Goal: Task Accomplishment & Management: Manage account settings

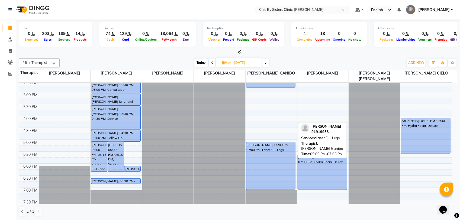
scroll to position [155, 0]
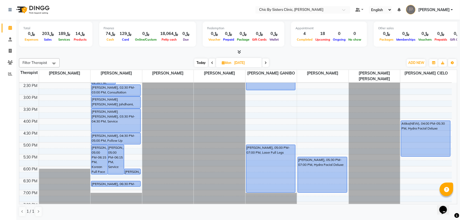
click at [267, 63] on icon at bounding box center [266, 62] width 2 height 3
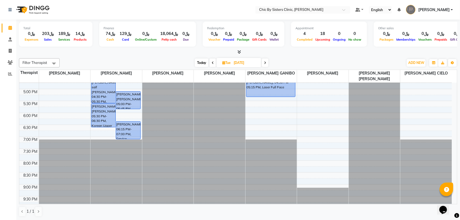
scroll to position [265, 0]
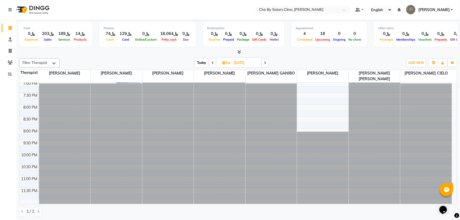
click at [266, 63] on icon at bounding box center [265, 62] width 2 height 3
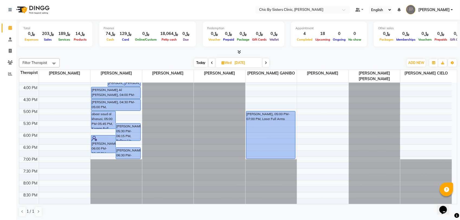
scroll to position [189, 0]
click at [267, 63] on icon at bounding box center [266, 62] width 2 height 3
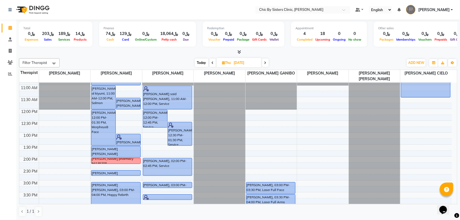
scroll to position [0, 0]
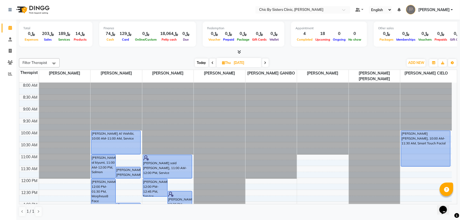
click at [264, 63] on span at bounding box center [265, 63] width 7 height 8
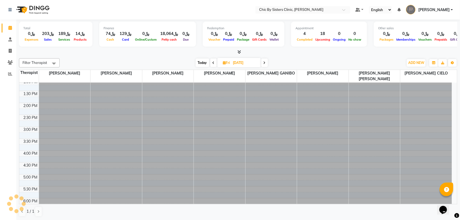
click at [264, 63] on icon at bounding box center [265, 62] width 2 height 3
click at [265, 63] on span at bounding box center [265, 63] width 7 height 8
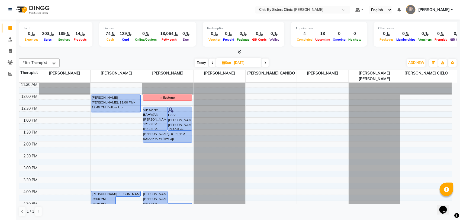
scroll to position [87, 0]
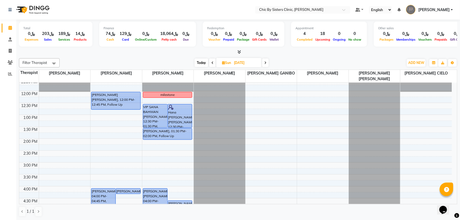
click at [266, 63] on icon at bounding box center [266, 62] width 2 height 3
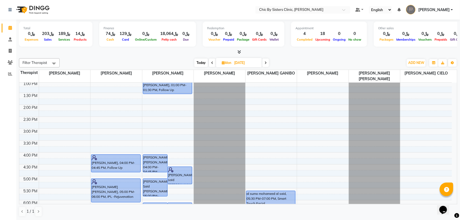
scroll to position [189, 0]
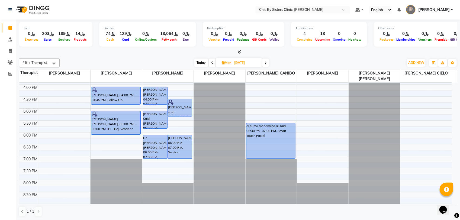
click at [268, 64] on span at bounding box center [266, 63] width 7 height 8
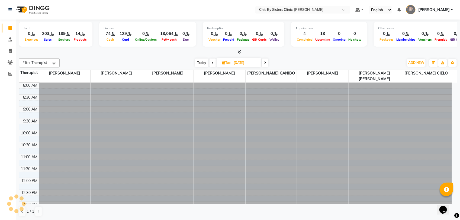
scroll to position [121, 0]
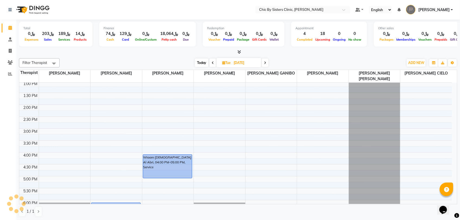
click at [201, 64] on span "Today" at bounding box center [202, 63] width 14 height 8
type input "01-10-2025"
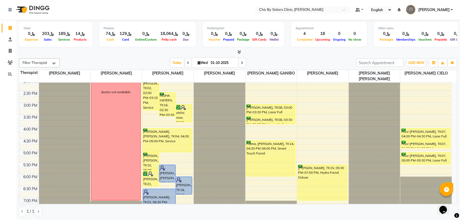
scroll to position [189, 0]
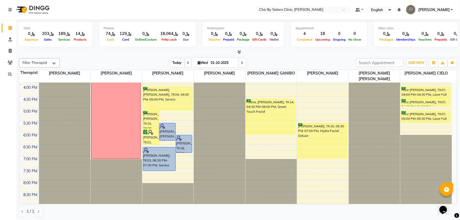
click at [177, 63] on span "Today" at bounding box center [178, 63] width 14 height 8
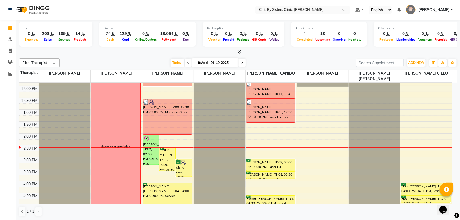
scroll to position [77, 0]
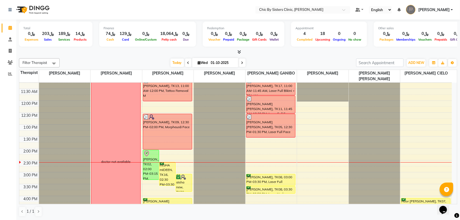
click at [215, 65] on input "01-10-2025" at bounding box center [222, 63] width 27 height 8
select select "10"
select select "2025"
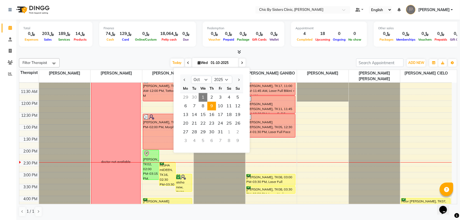
click at [211, 107] on span "9" at bounding box center [212, 106] width 9 height 9
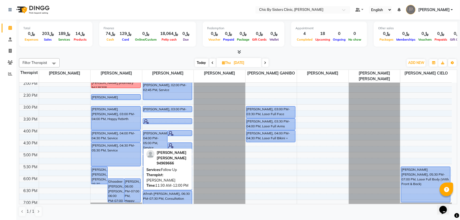
scroll to position [179, 0]
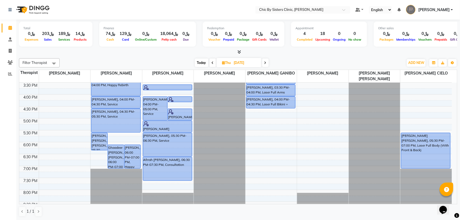
drag, startPoint x: 202, startPoint y: 62, endPoint x: 203, endPoint y: 82, distance: 20.1
click at [202, 64] on span "Today" at bounding box center [202, 63] width 14 height 8
type input "01-10-2025"
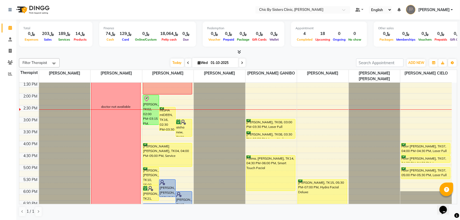
scroll to position [77, 0]
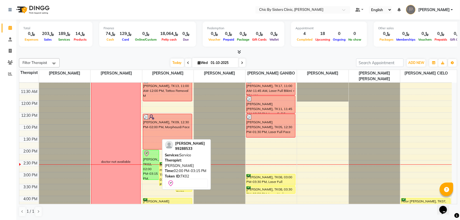
click at [147, 167] on div "karima mohamed Qasmi, TK02, 02:00 PM-03:15 PM, Service" at bounding box center [151, 165] width 16 height 30
select select "8"
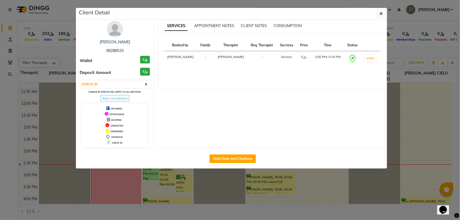
click at [127, 45] on div "karima mohamed Qasmi" at bounding box center [115, 42] width 70 height 6
click at [128, 44] on link "karima mohamed Qasmi" at bounding box center [115, 42] width 30 height 5
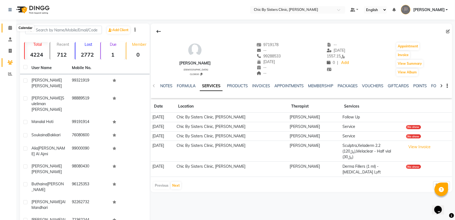
click at [9, 28] on icon at bounding box center [10, 28] width 4 height 4
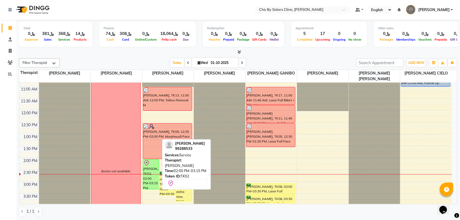
scroll to position [102, 0]
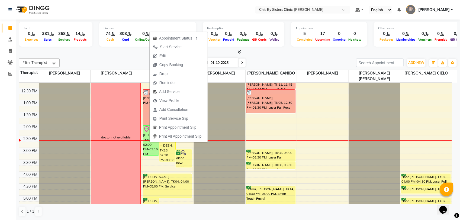
drag, startPoint x: 163, startPoint y: 56, endPoint x: 169, endPoint y: 58, distance: 6.3
click at [163, 56] on span "Edit" at bounding box center [163, 56] width 7 height 6
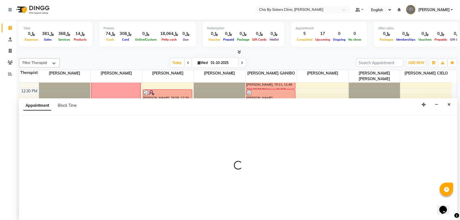
select select "tentative"
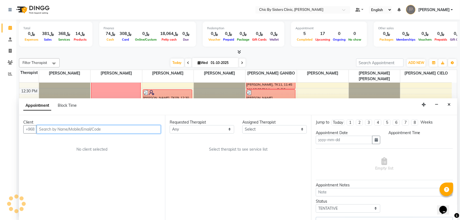
type input "01-10-2025"
select select "check-in"
select select "840"
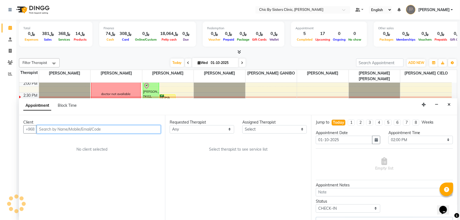
select select "49178"
select select "3125"
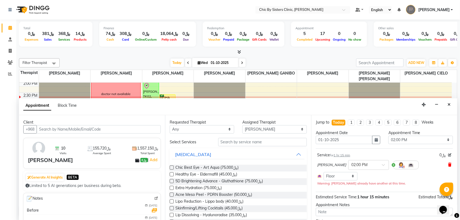
click at [449, 166] on icon at bounding box center [450, 165] width 3 height 4
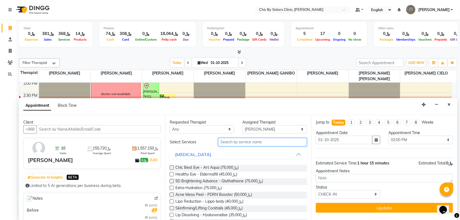
click at [282, 143] on input "text" at bounding box center [262, 142] width 89 height 8
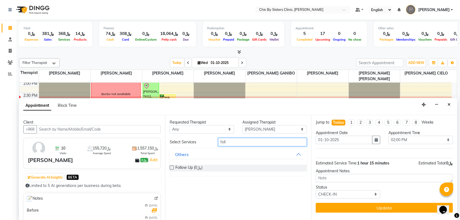
type input "foll"
click at [172, 168] on label at bounding box center [172, 168] width 4 height 4
click at [172, 168] on input "checkbox" at bounding box center [172, 169] width 4 height 4
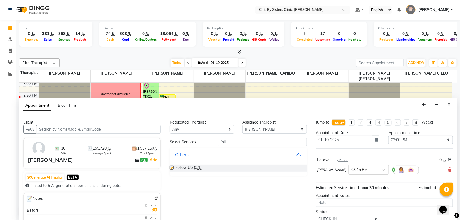
checkbox input "false"
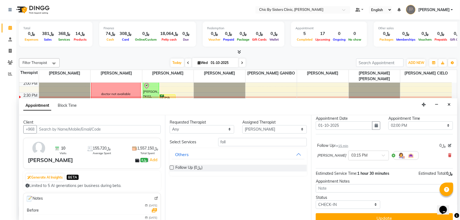
scroll to position [22, 0]
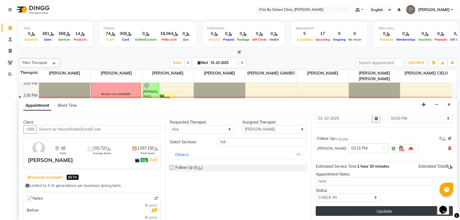
click at [339, 214] on button "Update" at bounding box center [384, 211] width 137 height 10
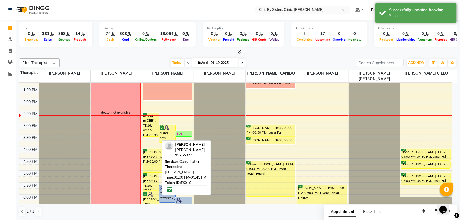
scroll to position [111, 0]
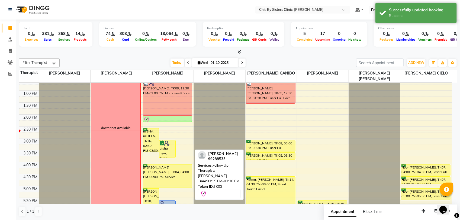
drag, startPoint x: 189, startPoint y: 150, endPoint x: 190, endPoint y: 121, distance: 29.0
click at [190, 121] on div "miSHA mIDEEN, TK16, 02:30 PM-03:30 PM, Dermapen + Pink glow aisha new, TK20, 03…" at bounding box center [168, 163] width 52 height 382
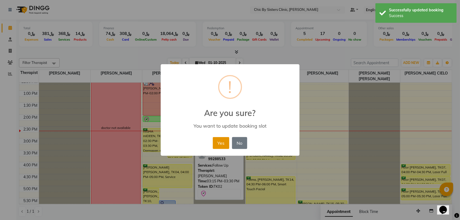
click at [220, 144] on button "Yes" at bounding box center [221, 143] width 17 height 12
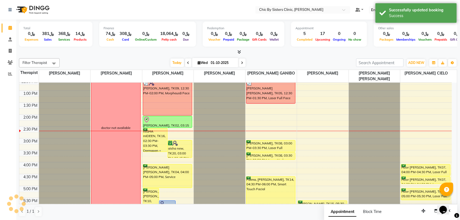
click at [184, 124] on div "Hind mubarak Al Gheilani, TK10, 05:00 PM-05:45 PM, Consultation Bodoor Mubarak …" at bounding box center [168, 163] width 52 height 382
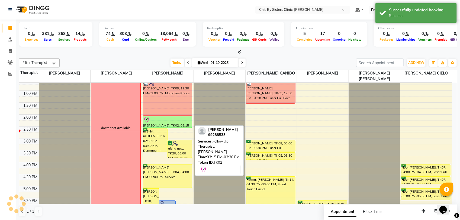
click at [182, 123] on div "karima mohamed Qasmi, TK02, 03:15 PM-03:30 PM, Follow Up" at bounding box center [167, 121] width 49 height 11
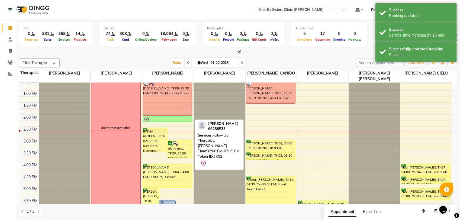
click at [166, 119] on div at bounding box center [168, 120] width 49 height 7
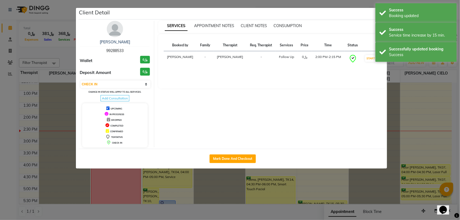
drag, startPoint x: 121, startPoint y: 82, endPoint x: 119, endPoint y: 90, distance: 7.7
click at [121, 82] on select "Select IN SERVICE CONFIRMED TENTATIVE CHECK IN MARK DONE DROPPED UPCOMING" at bounding box center [116, 85] width 70 height 8
select select "3"
click at [81, 81] on select "Select IN SERVICE CONFIRMED TENTATIVE CHECK IN MARK DONE DROPPED UPCOMING" at bounding box center [116, 85] width 70 height 8
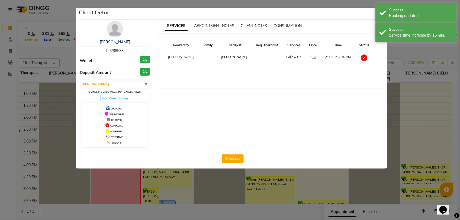
click at [374, 14] on div "Client Detail" at bounding box center [233, 14] width 309 height 12
click at [379, 14] on div "Success Booking updated" at bounding box center [416, 13] width 81 height 20
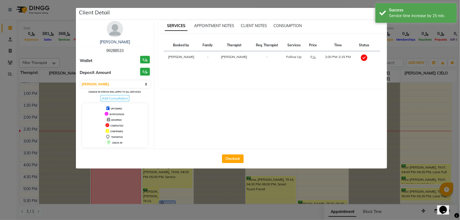
click at [382, 14] on div "Success Service time increase by 15 min." at bounding box center [416, 13] width 81 height 20
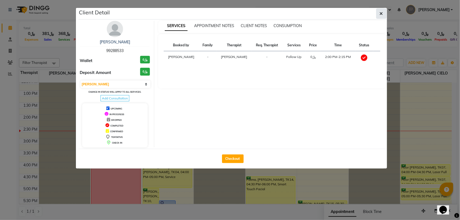
click at [383, 15] on icon "button" at bounding box center [381, 13] width 3 height 4
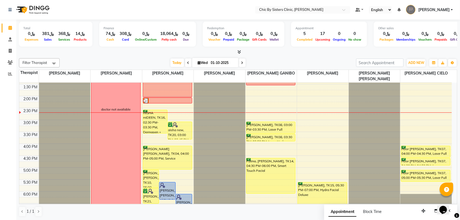
scroll to position [145, 0]
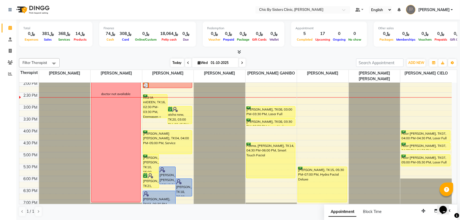
click at [174, 67] on div "Filter Therapist Select All GERALDINE ENRIQUEZ MAGO DR. ASSEL SATVALDINOVA DR. …" at bounding box center [238, 62] width 439 height 9
click at [174, 67] on span "Today" at bounding box center [178, 63] width 14 height 8
click at [175, 65] on span "Today" at bounding box center [178, 63] width 14 height 8
click at [224, 62] on input "01-10-2025" at bounding box center [222, 63] width 27 height 8
select select "10"
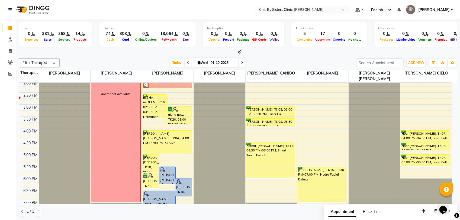
select select "2025"
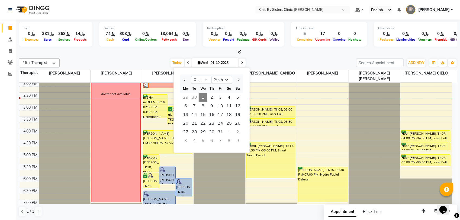
drag, startPoint x: 175, startPoint y: 61, endPoint x: 144, endPoint y: 65, distance: 31.4
click at [175, 61] on span "Today" at bounding box center [178, 63] width 14 height 8
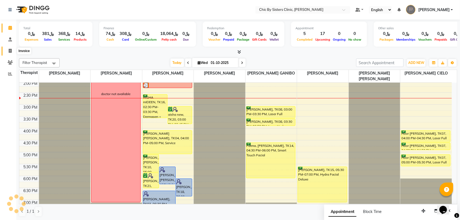
click at [12, 52] on span at bounding box center [9, 51] width 9 height 6
select select "service"
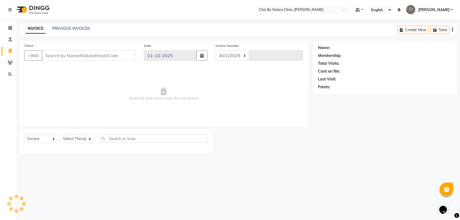
select select "6348"
type input "2441"
type input "96898566636"
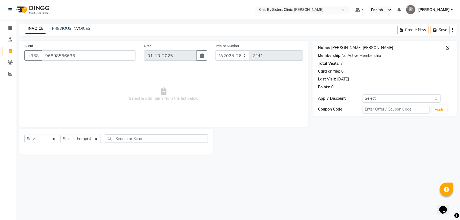
click at [345, 47] on link "Hadil Sadiq Abbas Al Ajmi" at bounding box center [363, 48] width 62 height 6
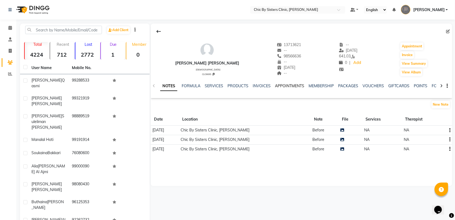
click at [280, 87] on link "APPOINTMENTS" at bounding box center [289, 86] width 29 height 5
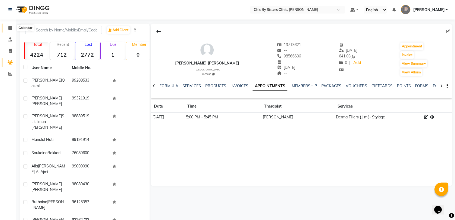
click at [10, 25] on span at bounding box center [9, 28] width 9 height 6
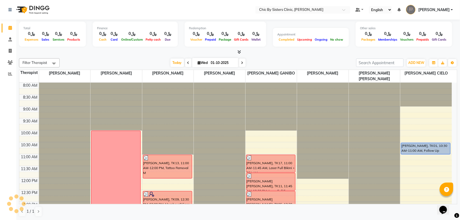
click at [218, 63] on input "01-10-2025" at bounding box center [222, 63] width 27 height 8
select select "10"
select select "2025"
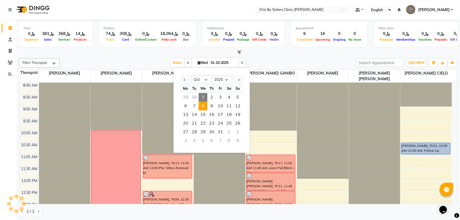
scroll to position [145, 0]
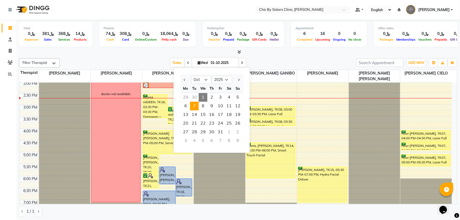
click at [197, 106] on span "7" at bounding box center [194, 106] width 9 height 9
type input "07-10-2025"
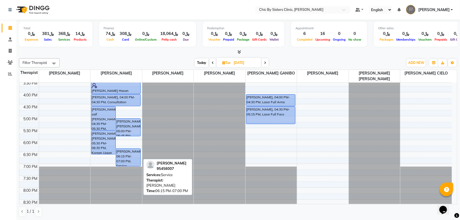
scroll to position [213, 0]
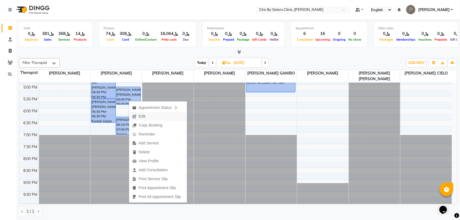
click at [139, 117] on span "Edit" at bounding box center [142, 117] width 7 height 6
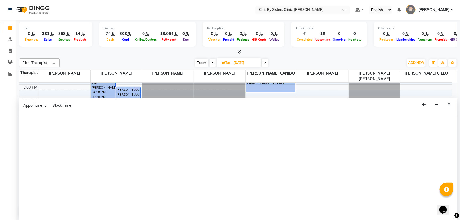
select select "tentative"
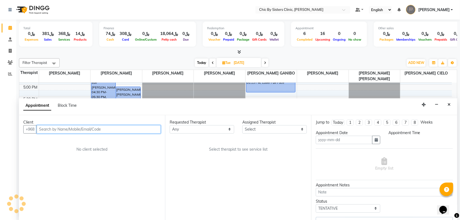
type input "07-10-2025"
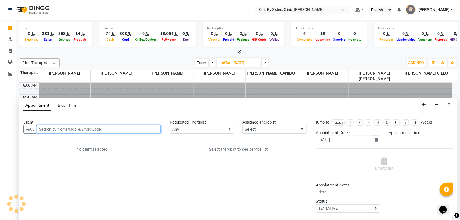
select select "upcoming"
select select "1020"
select select "49177"
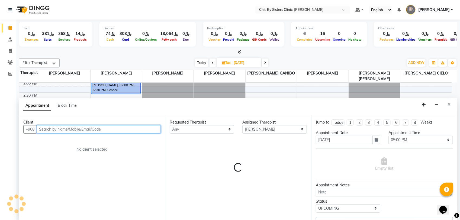
select select "3125"
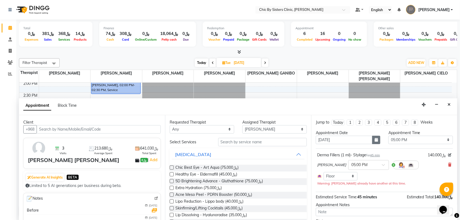
click at [376, 141] on button "button" at bounding box center [377, 140] width 8 height 8
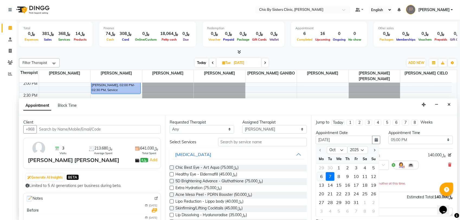
click at [319, 178] on div "6" at bounding box center [321, 176] width 9 height 9
type input "06-10-2025"
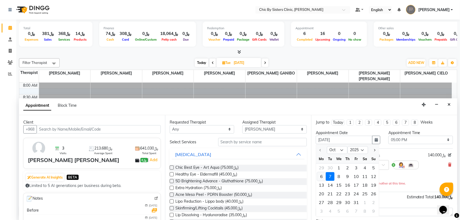
select select "1020"
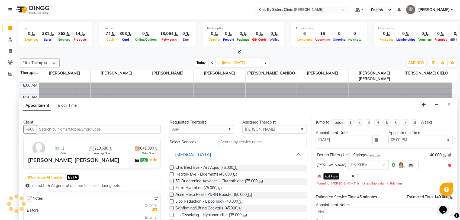
scroll to position [145, 0]
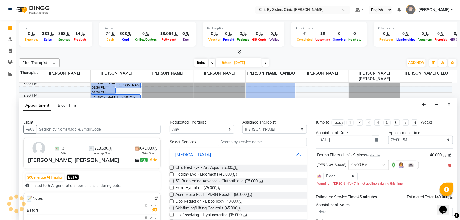
click at [376, 166] on input "text" at bounding box center [364, 165] width 24 height 6
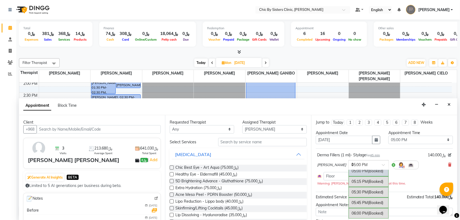
scroll to position [203, 0]
type input "10"
click at [384, 174] on span "(Booked)" at bounding box center [375, 175] width 15 height 5
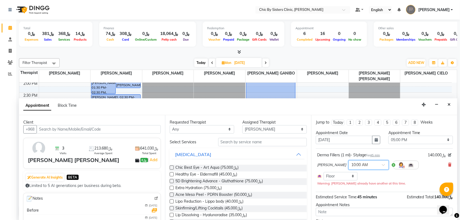
scroll to position [31, 0]
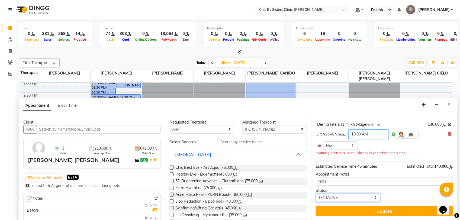
click at [332, 196] on select "Select TENTATIVE CONFIRM UPCOMING" at bounding box center [348, 198] width 65 height 8
select select "upcoming"
click at [316, 194] on select "Select TENTATIVE CONFIRM UPCOMING" at bounding box center [348, 198] width 65 height 8
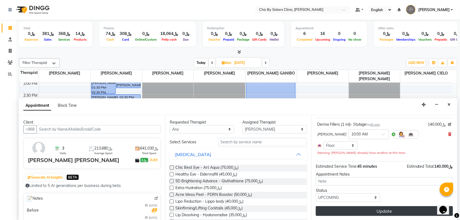
click at [329, 212] on button "Update" at bounding box center [384, 211] width 137 height 10
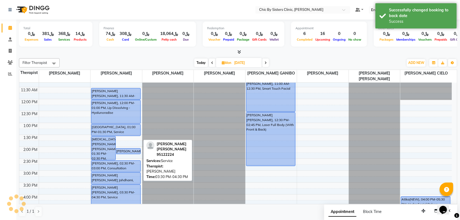
scroll to position [9, 0]
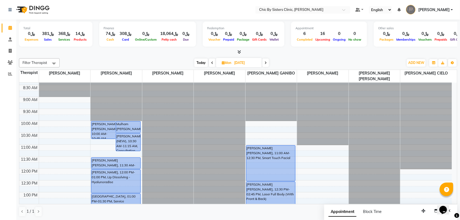
click at [201, 66] on span "Today" at bounding box center [202, 63] width 14 height 8
type input "01-10-2025"
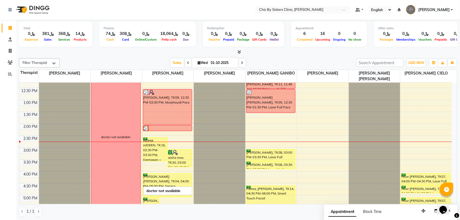
scroll to position [111, 0]
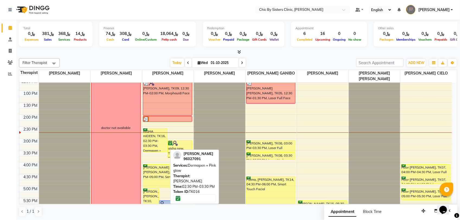
click at [159, 136] on div "miSHA mIDEEN, TK16, 02:30 PM-03:30 PM, Dermapen + Pink glow" at bounding box center [155, 140] width 24 height 23
select select "6"
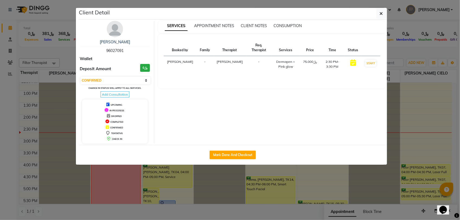
click at [109, 51] on span "96027091" at bounding box center [114, 50] width 17 height 5
copy span "96027091"
click at [382, 18] on button "button" at bounding box center [382, 13] width 10 height 10
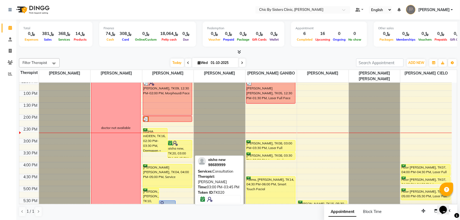
scroll to position [179, 0]
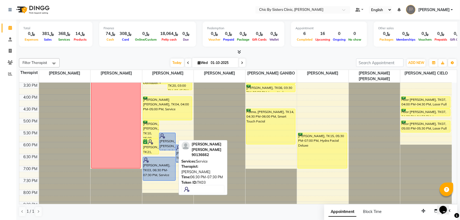
click at [167, 167] on div "[PERSON_NAME], TK03, 06:30 PM-07:30 PM, Service" at bounding box center [159, 168] width 33 height 23
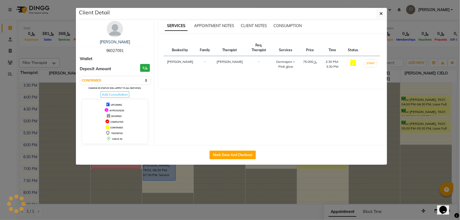
select select "5"
click at [115, 52] on span "96027091" at bounding box center [114, 50] width 17 height 5
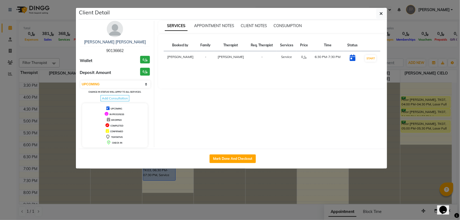
click at [115, 52] on span "90136662" at bounding box center [114, 50] width 17 height 5
copy span "90136662"
click at [384, 11] on button "button" at bounding box center [382, 13] width 10 height 10
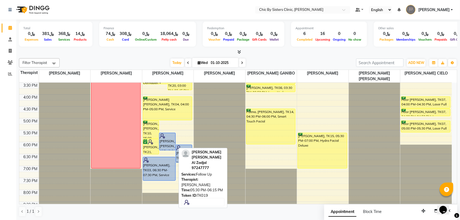
click at [166, 148] on div "[PERSON_NAME] [PERSON_NAME] Al Zadjal, TK19, 05:30 PM-06:15 PM, Follow Up" at bounding box center [168, 141] width 16 height 17
select select "5"
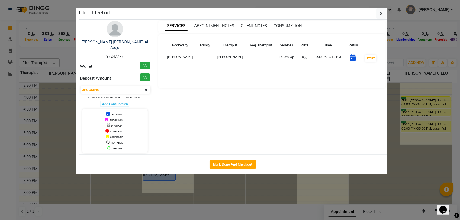
click at [111, 54] on span "97247777" at bounding box center [114, 56] width 17 height 5
copy span "97247777"
click at [381, 17] on button "button" at bounding box center [382, 13] width 10 height 10
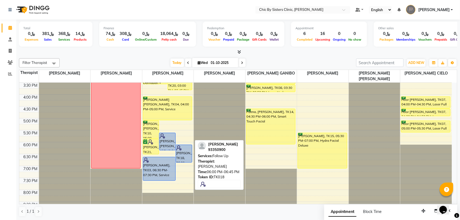
click at [185, 153] on div "[PERSON_NAME], TK18, 06:00 PM-06:45 PM, Follow Up" at bounding box center [184, 153] width 16 height 17
select select "5"
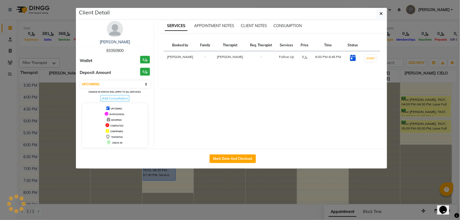
click at [118, 51] on span "93350900" at bounding box center [114, 50] width 17 height 5
copy span "93350900"
click at [380, 18] on button "button" at bounding box center [382, 13] width 10 height 10
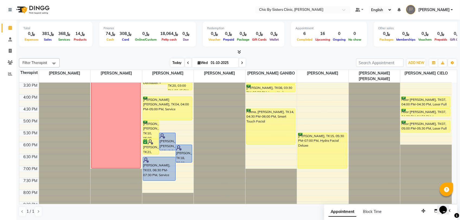
click at [179, 64] on span "Today" at bounding box center [178, 63] width 14 height 8
click at [213, 63] on input "01-10-2025" at bounding box center [222, 63] width 27 height 8
select select "10"
select select "2025"
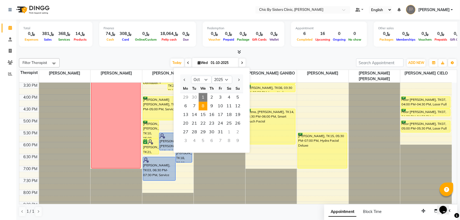
click at [200, 106] on span "8" at bounding box center [203, 106] width 9 height 9
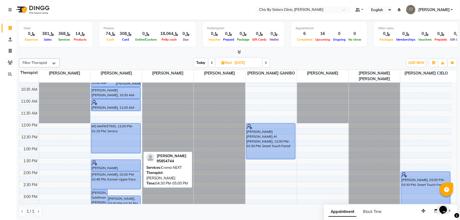
scroll to position [102, 0]
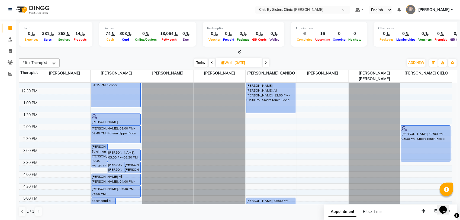
click at [212, 62] on icon at bounding box center [212, 62] width 2 height 3
type input "07-10-2025"
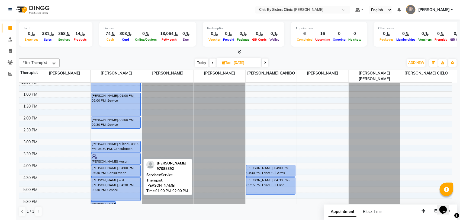
scroll to position [111, 0]
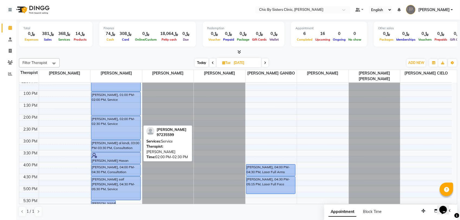
drag, startPoint x: 130, startPoint y: 127, endPoint x: 130, endPoint y: 136, distance: 8.7
click at [130, 136] on div "Lamyaa(NEW) Al Bastaki, 10:00 AM-11:00 AM, Consultation Asad Liaqat Butt, 10:00…" at bounding box center [117, 163] width 52 height 382
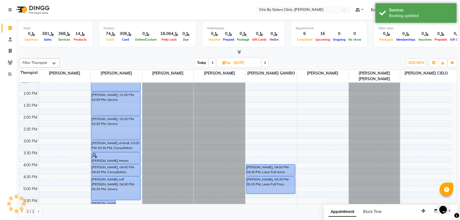
click at [243, 62] on input "07-10-2025" at bounding box center [245, 63] width 27 height 8
select select "10"
select select "2025"
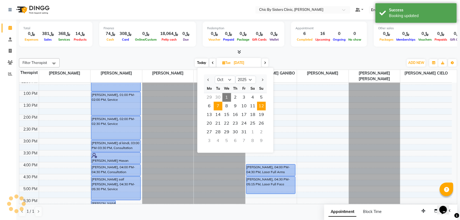
click at [263, 107] on span "12" at bounding box center [262, 106] width 9 height 9
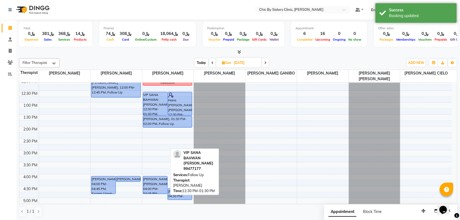
scroll to position [145, 0]
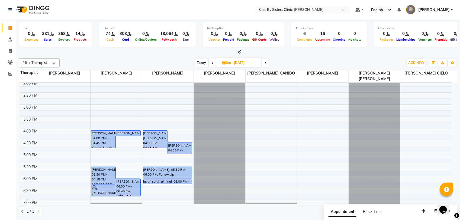
click at [201, 61] on span "Today" at bounding box center [202, 63] width 14 height 8
type input "01-10-2025"
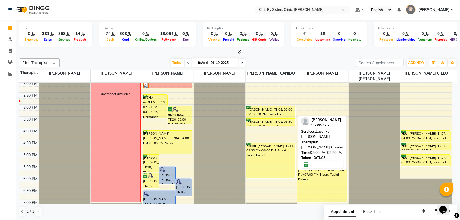
click at [259, 109] on div "[PERSON_NAME], TK08, 03:00 PM-03:30 PM, Laser Full [PERSON_NAME]" at bounding box center [271, 112] width 49 height 11
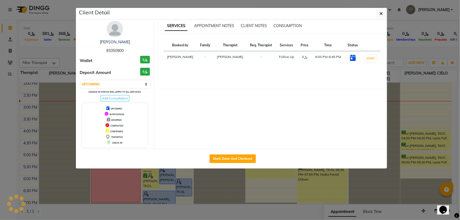
select select "6"
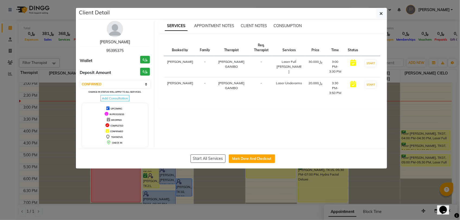
click at [123, 44] on link "[PERSON_NAME]" at bounding box center [115, 42] width 30 height 5
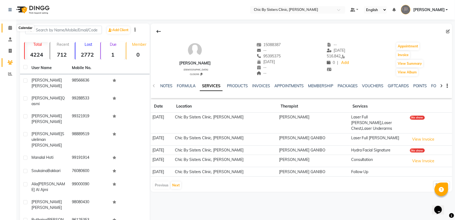
click at [13, 27] on span at bounding box center [9, 28] width 9 height 6
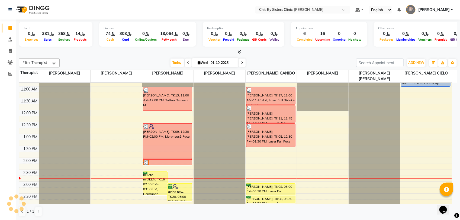
scroll to position [136, 0]
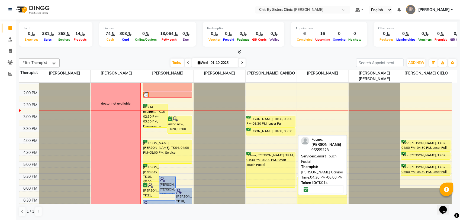
click at [269, 173] on div "Fatma, [PERSON_NAME], TK14, 04:30 PM-06:00 PM, Smart Touch Facial" at bounding box center [271, 169] width 49 height 35
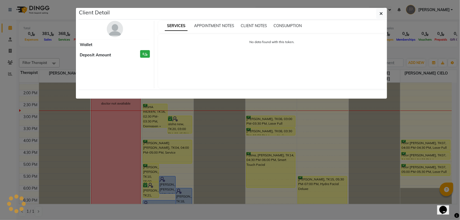
select select "6"
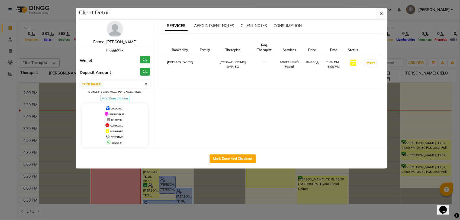
click at [124, 43] on link "Fatma, [PERSON_NAME]" at bounding box center [114, 42] width 43 height 5
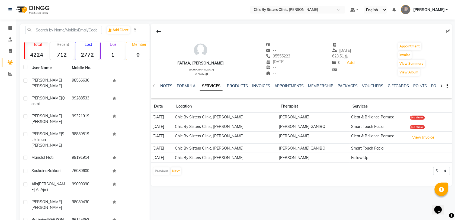
click at [449, 33] on icon at bounding box center [449, 32] width 4 height 4
select select "25"
select select "06"
select select "1996"
select select "[DEMOGRAPHIC_DATA]"
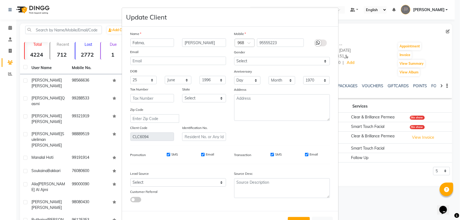
click at [295, 217] on button "Update" at bounding box center [299, 222] width 22 height 10
select select
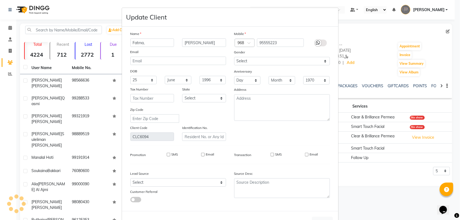
select select
checkbox input "false"
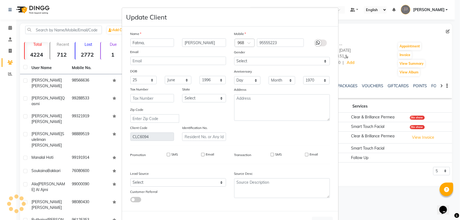
checkbox input "false"
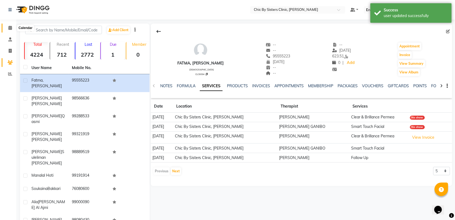
click at [10, 27] on icon at bounding box center [10, 28] width 4 height 4
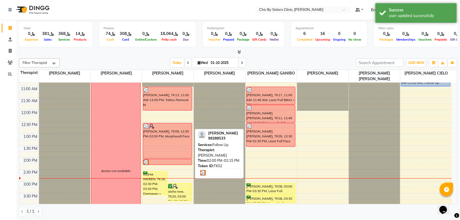
scroll to position [68, 0]
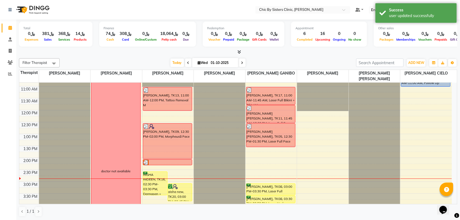
click at [242, 63] on icon at bounding box center [242, 62] width 2 height 3
type input "02-10-2025"
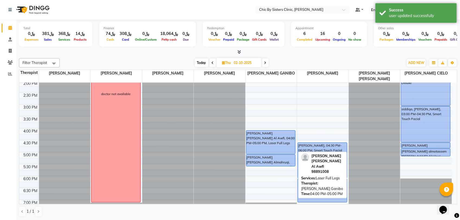
scroll to position [77, 0]
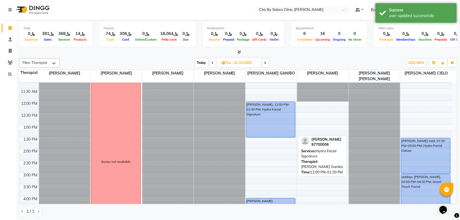
click at [271, 125] on div "[PERSON_NAME], 12:00 PM-01:30 PM, Hydra Facial Signature" at bounding box center [271, 120] width 49 height 36
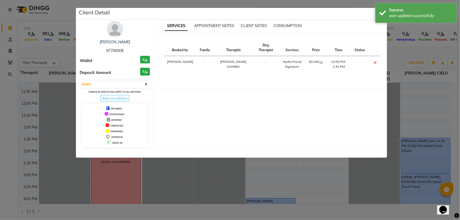
click at [122, 51] on span "97700006" at bounding box center [114, 50] width 17 height 5
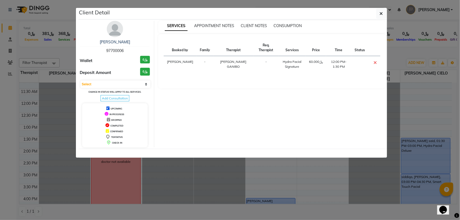
copy span "97700006"
drag, startPoint x: 382, startPoint y: 14, endPoint x: 360, endPoint y: 60, distance: 51.0
click at [382, 14] on icon "button" at bounding box center [381, 13] width 3 height 4
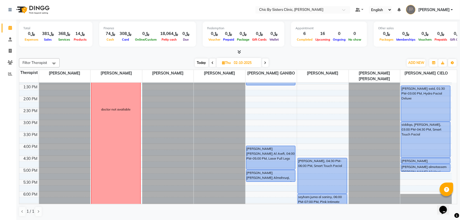
scroll to position [145, 0]
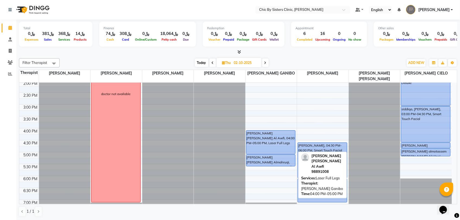
click at [277, 142] on div "Reema Talal Hamid Al Awfi, 04:00 PM-05:00 PM, Laser Full Legs" at bounding box center [271, 142] width 49 height 23
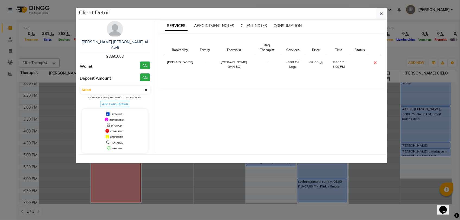
click at [120, 54] on span "98891008" at bounding box center [114, 56] width 17 height 5
copy span "98891008"
drag, startPoint x: 379, startPoint y: 17, endPoint x: 386, endPoint y: 36, distance: 20.4
click at [380, 17] on button "button" at bounding box center [382, 13] width 10 height 10
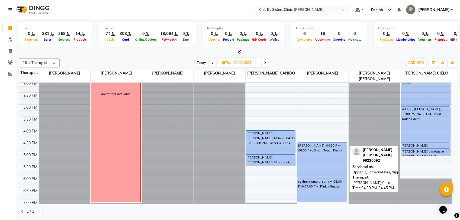
click at [425, 146] on div "[PERSON_NAME] [PERSON_NAME], 04:30 PM-04:45 PM, Laser Upperlip/Forhead/Nose/Nip…" at bounding box center [426, 145] width 49 height 5
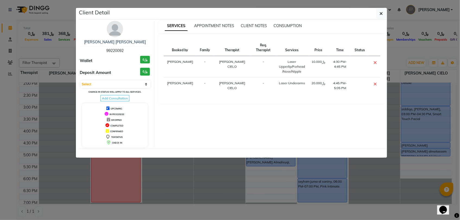
click at [110, 53] on span "99220092" at bounding box center [114, 50] width 17 height 5
copy span "99220092"
click at [383, 15] on icon "button" at bounding box center [381, 13] width 3 height 4
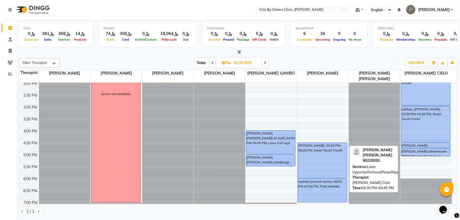
click at [425, 147] on div "[PERSON_NAME] [PERSON_NAME], 04:30 PM-04:45 PM, Laser Upperlip/Forhead/Nose/Nip…" at bounding box center [426, 145] width 49 height 5
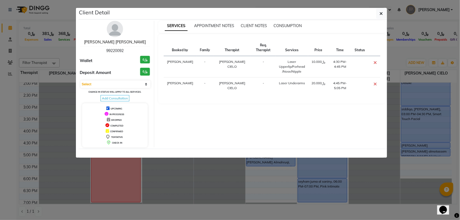
click at [126, 41] on link "Sara almotassem Mohamed Adi Al Hinai" at bounding box center [115, 42] width 62 height 5
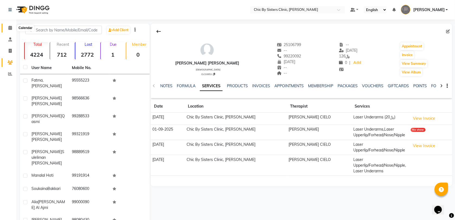
click at [10, 28] on icon at bounding box center [10, 28] width 4 height 4
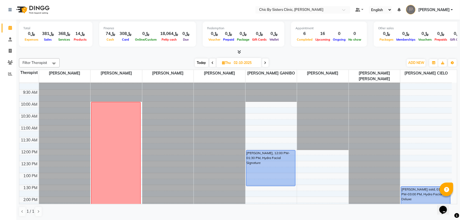
scroll to position [136, 0]
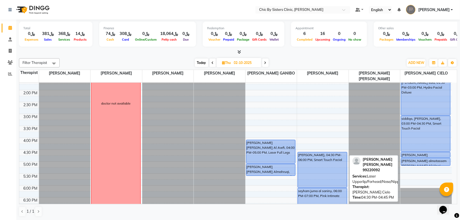
click at [419, 156] on div "[PERSON_NAME] [PERSON_NAME], 04:30 PM-04:45 PM, Laser Upperlip/Forhead/Nose/Nip…" at bounding box center [426, 154] width 49 height 5
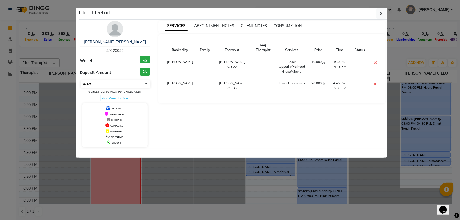
click at [115, 88] on select "Select CONFIRMED TENTATIVE" at bounding box center [116, 85] width 70 height 8
select select "6"
click at [81, 86] on select "Select CONFIRMED TENTATIVE" at bounding box center [116, 85] width 70 height 8
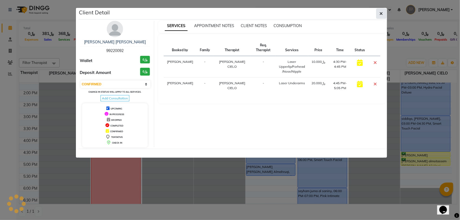
drag, startPoint x: 384, startPoint y: 18, endPoint x: 290, endPoint y: 112, distance: 132.8
click at [383, 19] on div "Client Detail" at bounding box center [233, 14] width 309 height 12
click at [380, 12] on icon "button" at bounding box center [381, 13] width 3 height 4
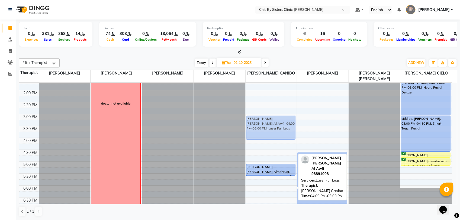
drag, startPoint x: 268, startPoint y: 152, endPoint x: 272, endPoint y: 131, distance: 21.9
click at [272, 131] on div "Anfal Abdullah Al Khateeb, 12:00 PM-01:30 PM, Hydra Facial Signature Reema Tala…" at bounding box center [272, 138] width 52 height 382
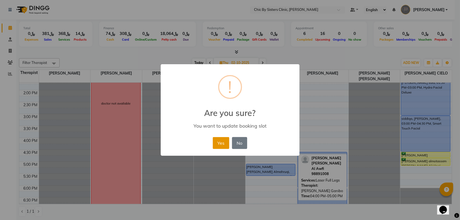
click at [223, 144] on button "Yes" at bounding box center [221, 143] width 17 height 12
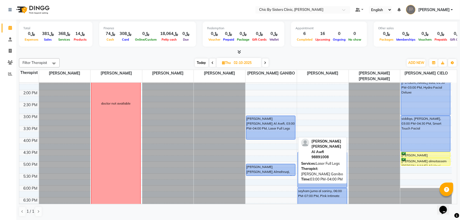
click at [277, 131] on div "[PERSON_NAME] [PERSON_NAME] Al Awfi, 03:00 PM-04:00 PM, Laser Full Legs" at bounding box center [271, 127] width 49 height 23
click at [253, 130] on div "[PERSON_NAME] [PERSON_NAME] Al Awfi, 03:00 PM-04:00 PM, Laser Full Legs" at bounding box center [271, 127] width 49 height 23
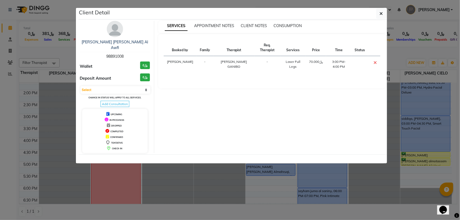
click at [113, 54] on span "98891008" at bounding box center [114, 56] width 17 height 5
copy span "98891008"
click at [383, 15] on button "button" at bounding box center [382, 13] width 10 height 10
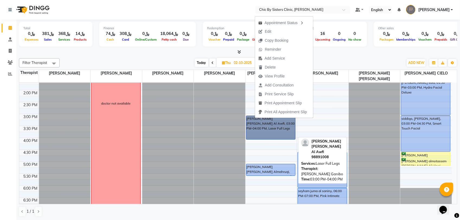
click at [255, 127] on link "[PERSON_NAME] [PERSON_NAME] Al Awfi, 03:00 PM-04:00 PM, Laser Full Legs" at bounding box center [271, 128] width 50 height 24
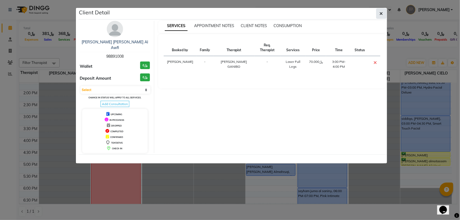
click at [383, 14] on button "button" at bounding box center [382, 13] width 10 height 10
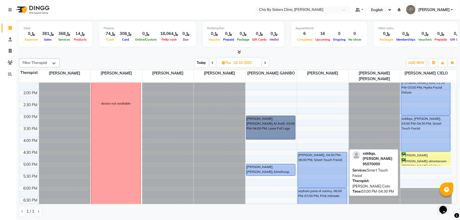
click at [425, 135] on div "siddiqa, [PERSON_NAME], 03:00 PM-04:30 PM, Smart Touch Facial" at bounding box center [426, 134] width 49 height 36
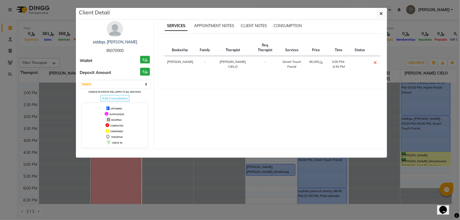
click at [115, 50] on span "95070000" at bounding box center [114, 50] width 17 height 5
copy span "95070000"
click at [381, 16] on icon "button" at bounding box center [381, 13] width 3 height 4
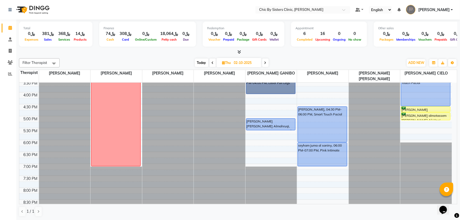
scroll to position [170, 0]
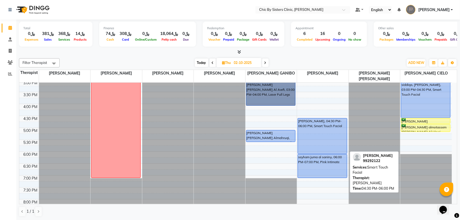
click at [311, 139] on div "[PERSON_NAME], 04:30 PM-06:00 PM, Smart Touch Facial" at bounding box center [322, 136] width 49 height 35
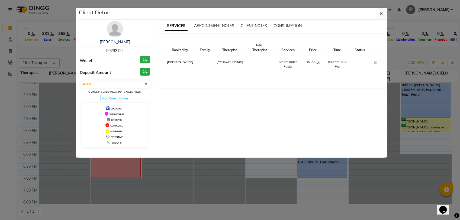
click at [111, 50] on span "99292122" at bounding box center [114, 50] width 17 height 5
copy span "99292122"
click at [382, 14] on icon "button" at bounding box center [381, 13] width 3 height 4
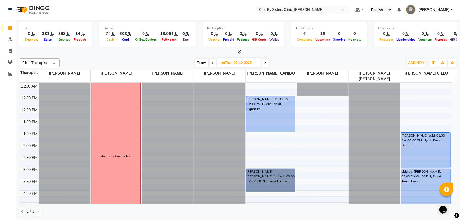
scroll to position [67, 0]
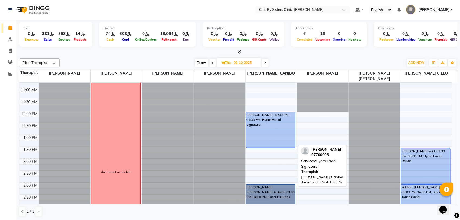
click at [267, 144] on div "[PERSON_NAME], 12:00 PM-01:30 PM, Hydra Facial Signature" at bounding box center [271, 130] width 49 height 36
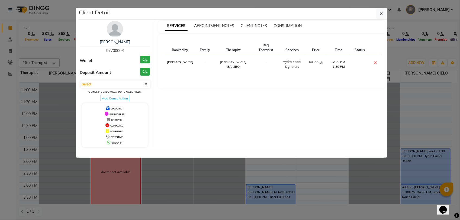
click at [110, 53] on div "Anfal Abdullah Al Khateeb 97700006" at bounding box center [115, 46] width 70 height 14
click at [110, 53] on span "97700006" at bounding box center [114, 50] width 17 height 5
click at [383, 14] on button "button" at bounding box center [382, 13] width 10 height 10
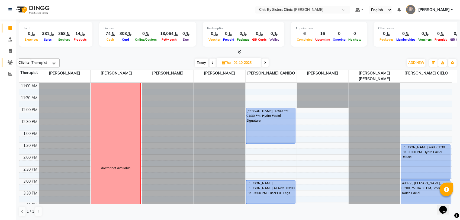
click at [9, 62] on icon at bounding box center [10, 63] width 5 height 4
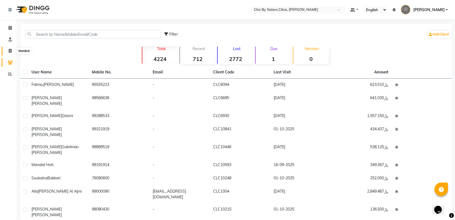
click at [9, 49] on icon at bounding box center [10, 51] width 3 height 4
select select "service"
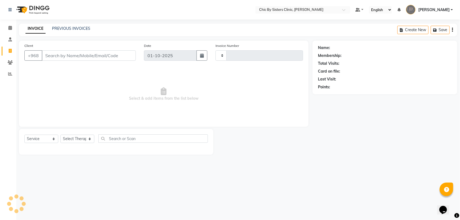
type input "2441"
select select "6348"
click at [59, 53] on input "Client" at bounding box center [89, 55] width 94 height 10
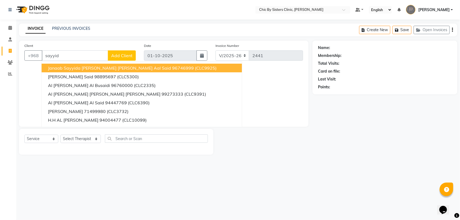
click at [71, 54] on input "sayyid" at bounding box center [75, 55] width 66 height 10
type input "s"
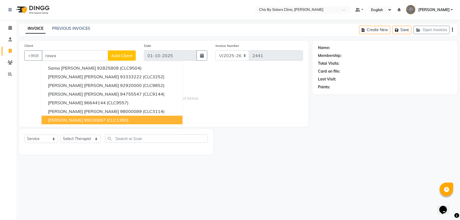
click at [81, 120] on span "Saiyyidah Rawan Al Said" at bounding box center [65, 119] width 35 height 5
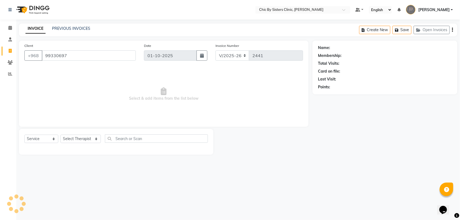
type input "99330697"
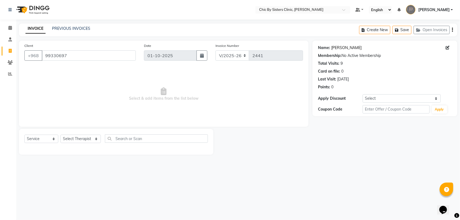
click at [362, 47] on link "Saiyyidah Rawan Al Said" at bounding box center [347, 48] width 30 height 6
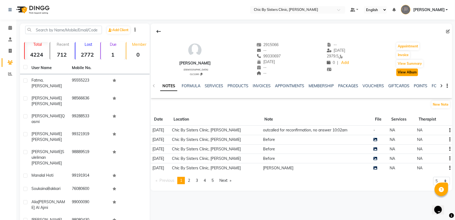
click at [411, 74] on button "View Album" at bounding box center [408, 73] width 22 height 8
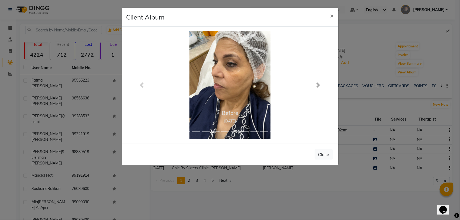
click at [319, 84] on span at bounding box center [318, 84] width 5 height 5
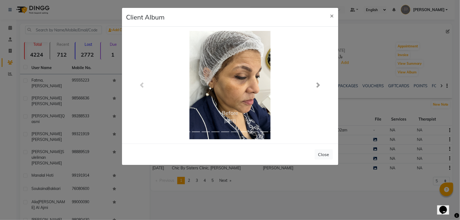
click at [319, 84] on span at bounding box center [318, 84] width 5 height 5
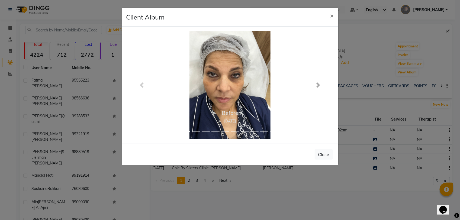
click at [319, 84] on span at bounding box center [318, 84] width 5 height 5
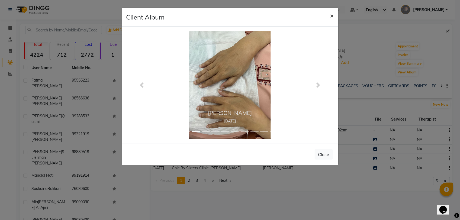
click at [331, 16] on span "×" at bounding box center [332, 15] width 4 height 8
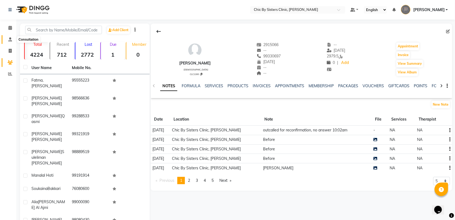
click at [11, 39] on icon at bounding box center [10, 39] width 4 height 4
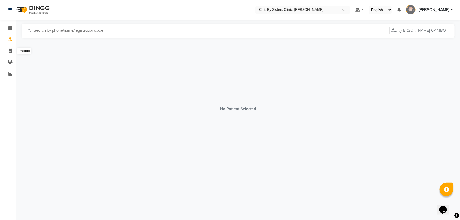
click at [9, 51] on icon at bounding box center [10, 51] width 3 height 4
select select "service"
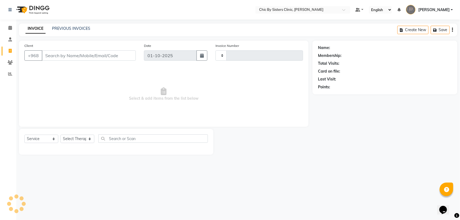
type input "2441"
select select "6348"
click at [84, 57] on input "Client" at bounding box center [89, 55] width 94 height 10
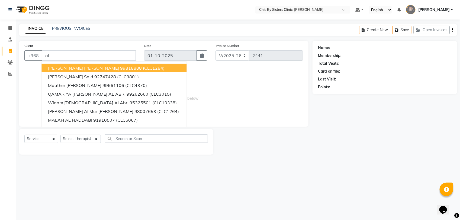
type input "a"
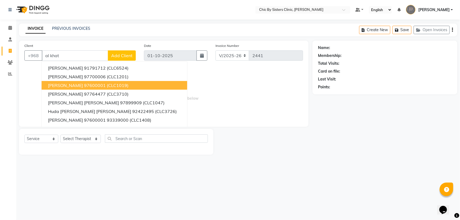
click at [84, 85] on ngb-highlight "97600001" at bounding box center [95, 85] width 22 height 5
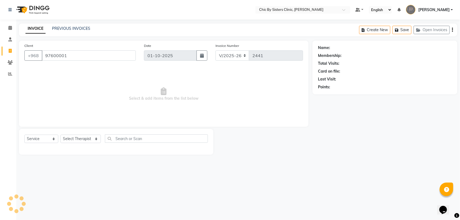
type input "97600001"
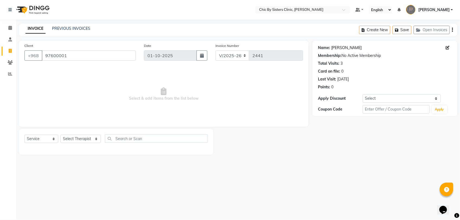
click at [339, 47] on link "[PERSON_NAME]" at bounding box center [347, 48] width 30 height 6
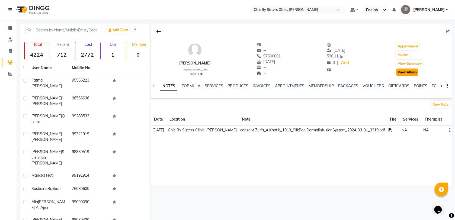
click at [405, 72] on button "View Album" at bounding box center [408, 73] width 22 height 8
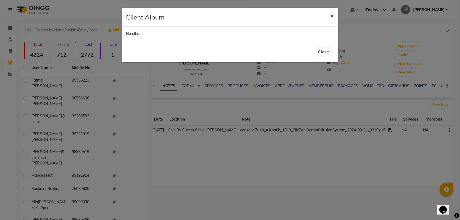
click at [331, 14] on span "×" at bounding box center [332, 15] width 4 height 8
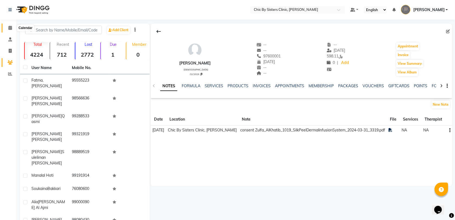
click at [8, 29] on icon at bounding box center [10, 28] width 4 height 4
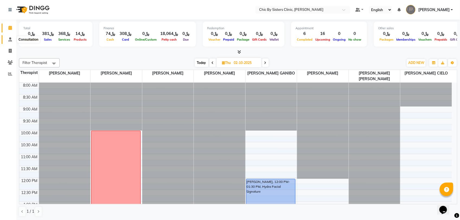
click at [9, 41] on icon at bounding box center [10, 39] width 4 height 4
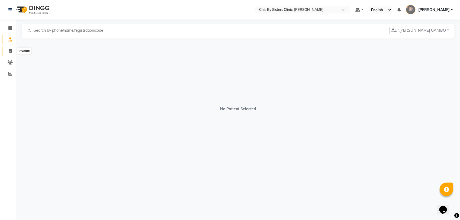
click at [10, 50] on icon at bounding box center [10, 51] width 3 height 4
select select "service"
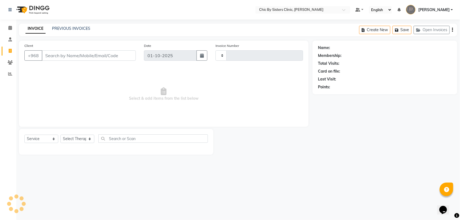
type input "2441"
select select "6348"
click at [61, 56] on input "Client" at bounding box center [89, 55] width 94 height 10
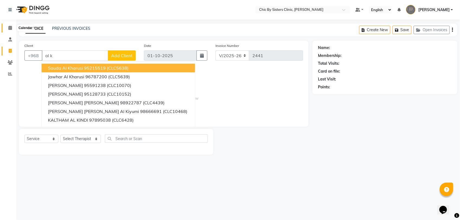
type input "al k"
click at [9, 28] on icon at bounding box center [10, 28] width 4 height 4
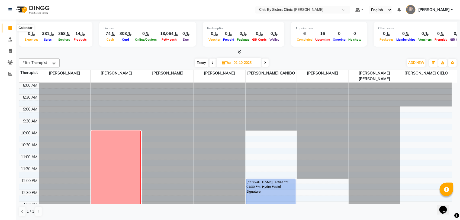
click at [12, 29] on span at bounding box center [9, 28] width 9 height 6
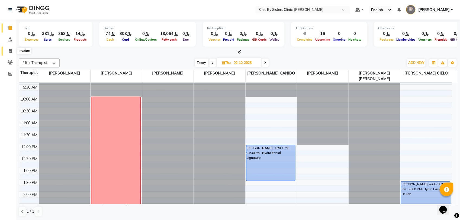
click at [9, 50] on icon at bounding box center [10, 51] width 3 height 4
select select "service"
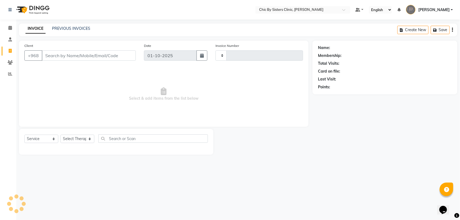
type input "2441"
select select "6348"
click at [92, 54] on input "Client" at bounding box center [89, 55] width 94 height 10
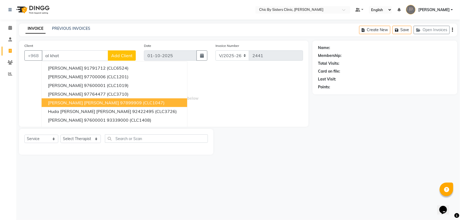
click at [89, 102] on span "[PERSON_NAME] [PERSON_NAME]" at bounding box center [83, 102] width 71 height 5
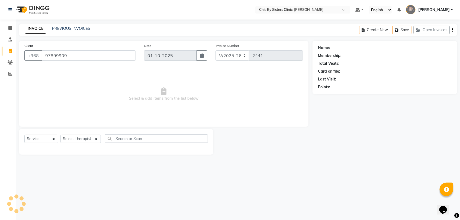
click at [90, 58] on input "97899909" at bounding box center [89, 55] width 94 height 10
type input "97899909"
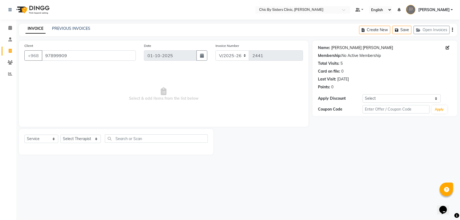
click at [336, 49] on link "[PERSON_NAME] [PERSON_NAME]" at bounding box center [363, 48] width 62 height 6
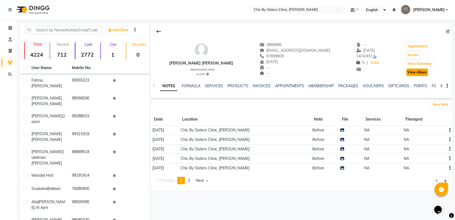
click at [414, 75] on button "View Album" at bounding box center [418, 73] width 22 height 8
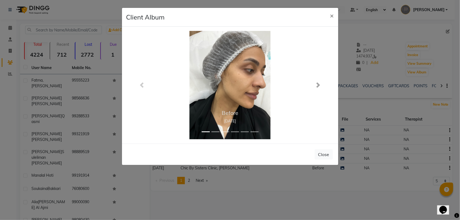
click at [316, 85] on span at bounding box center [318, 84] width 5 height 5
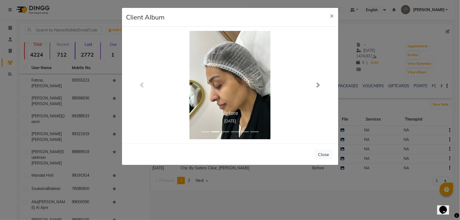
click at [316, 86] on span at bounding box center [318, 84] width 5 height 5
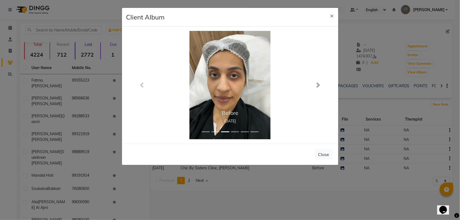
click at [316, 86] on span at bounding box center [318, 84] width 5 height 5
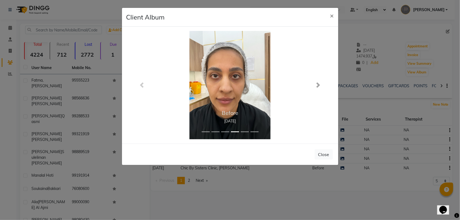
click at [316, 86] on span at bounding box center [318, 84] width 5 height 5
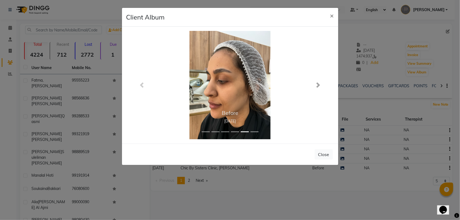
click at [318, 85] on span at bounding box center [318, 84] width 5 height 5
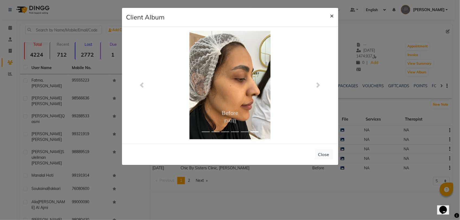
click at [332, 18] on span "×" at bounding box center [332, 15] width 4 height 8
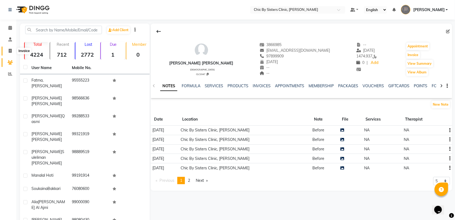
click at [9, 52] on icon at bounding box center [10, 51] width 3 height 4
select select "service"
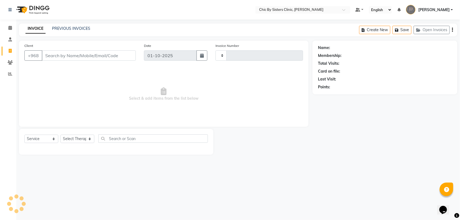
click at [113, 52] on input "Client" at bounding box center [89, 55] width 94 height 10
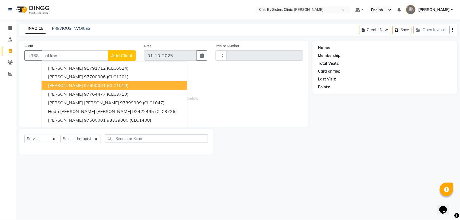
drag, startPoint x: 83, startPoint y: 94, endPoint x: 85, endPoint y: 85, distance: 8.3
click at [85, 85] on ngb-typeahead-window "[PERSON_NAME] 91791712 (CLC6524) [PERSON_NAME] 97700006 (CLC1201) [PERSON_NAME]…" at bounding box center [115, 98] width 146 height 74
click at [85, 85] on ngb-highlight "97600001" at bounding box center [95, 85] width 22 height 5
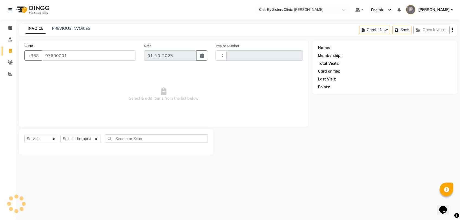
type input "97600001"
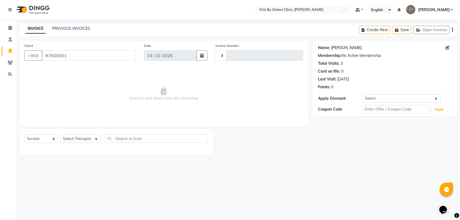
click at [343, 47] on link "[PERSON_NAME]" at bounding box center [347, 48] width 30 height 6
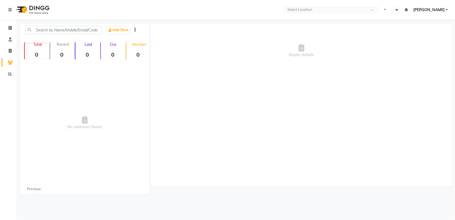
select select "en"
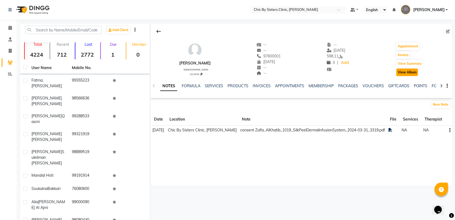
click at [403, 74] on button "View Album" at bounding box center [408, 73] width 22 height 8
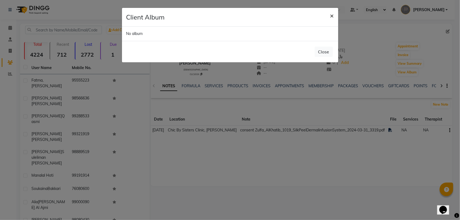
click at [329, 17] on button "×" at bounding box center [332, 15] width 12 height 15
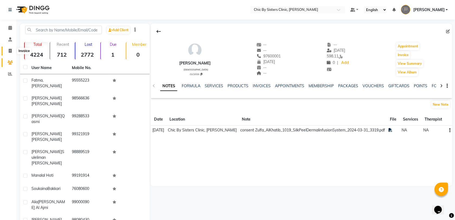
click at [10, 51] on icon at bounding box center [10, 51] width 3 height 4
select select "6348"
select select "service"
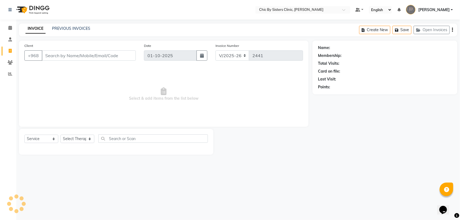
click at [68, 58] on input "Client" at bounding box center [89, 55] width 94 height 10
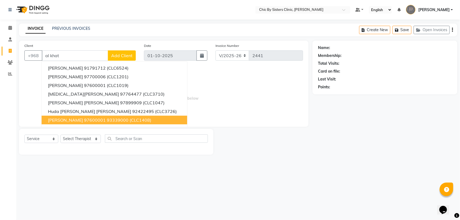
click at [67, 121] on span "[PERSON_NAME] 97600001" at bounding box center [77, 119] width 58 height 5
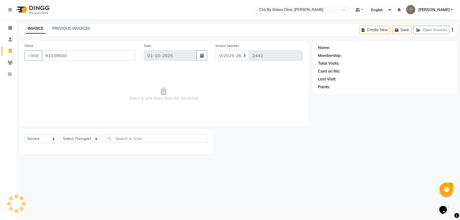
type input "93339000"
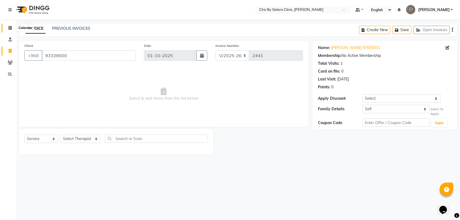
click at [9, 26] on icon at bounding box center [10, 28] width 4 height 4
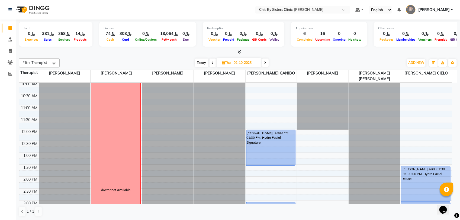
scroll to position [102, 0]
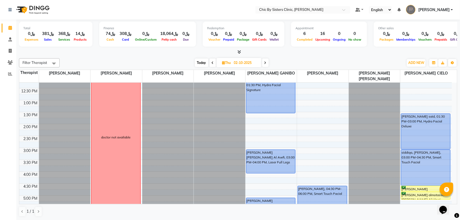
click at [199, 65] on span "Today" at bounding box center [202, 63] width 14 height 8
type input "01-10-2025"
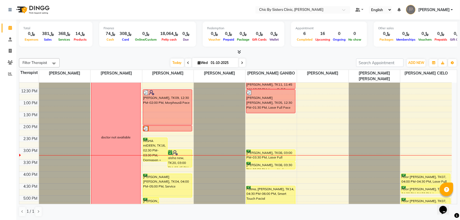
scroll to position [101, 0]
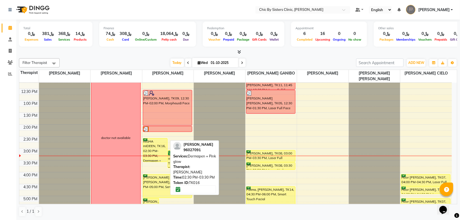
click at [161, 150] on div "miSHA mIDEEN, TK16, 02:30 PM-03:30 PM, Dermapen + Pink glow" at bounding box center [155, 150] width 24 height 23
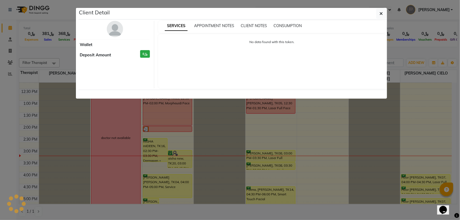
select select "6"
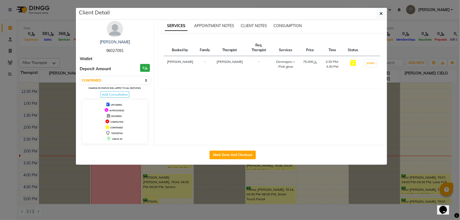
click at [114, 47] on div "miSHA mIDEEN 96027091" at bounding box center [115, 46] width 70 height 14
click at [114, 52] on span "96027091" at bounding box center [114, 50] width 17 height 5
copy span "96027091"
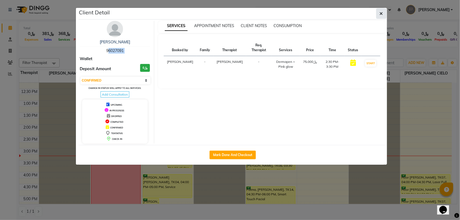
click at [380, 13] on icon "button" at bounding box center [381, 13] width 3 height 4
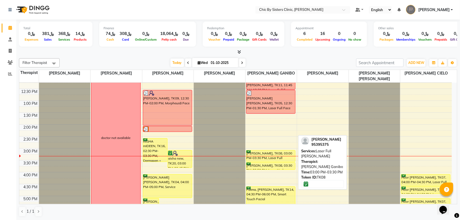
click at [262, 161] on div at bounding box center [271, 162] width 49 height 2
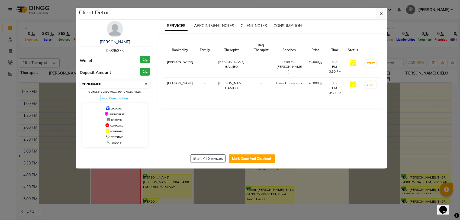
click at [131, 86] on select "Select IN SERVICE CONFIRMED TENTATIVE CHECK IN MARK DONE DROPPED UPCOMING" at bounding box center [116, 85] width 70 height 8
select select "8"
click at [81, 81] on select "Select IN SERVICE CONFIRMED TENTATIVE CHECK IN MARK DONE DROPPED UPCOMING" at bounding box center [116, 85] width 70 height 8
click at [381, 13] on icon "button" at bounding box center [381, 13] width 3 height 4
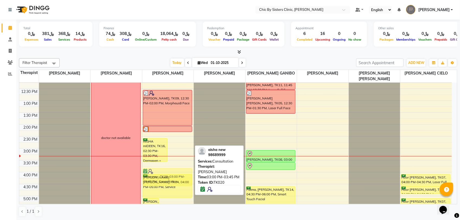
drag, startPoint x: 178, startPoint y: 159, endPoint x: 177, endPoint y: 178, distance: 19.3
click at [177, 178] on div "[PERSON_NAME], TK10, 05:00 PM-05:45 PM, Consultation [PERSON_NAME] [PERSON_NAME…" at bounding box center [168, 173] width 52 height 382
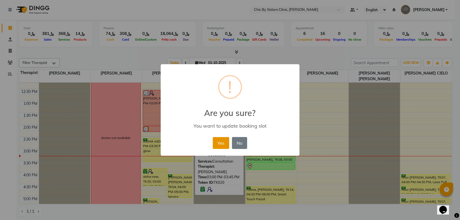
click at [216, 142] on button "Yes" at bounding box center [221, 143] width 17 height 12
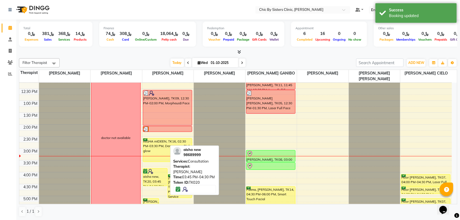
click at [147, 177] on div "aisha new, TK20, 03:45 PM-04:30 PM, Consultation" at bounding box center [155, 177] width 24 height 17
click at [155, 174] on div at bounding box center [156, 171] width 24 height 5
select select "6"
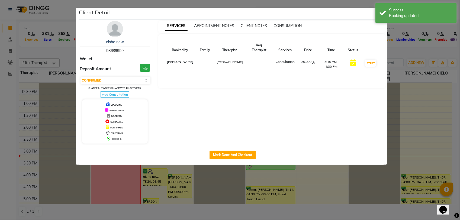
click at [110, 52] on span "98689999" at bounding box center [114, 50] width 17 height 5
copy span "98689999"
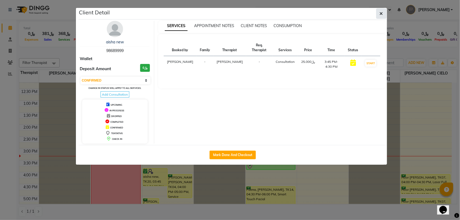
click at [379, 17] on button "button" at bounding box center [382, 13] width 10 height 10
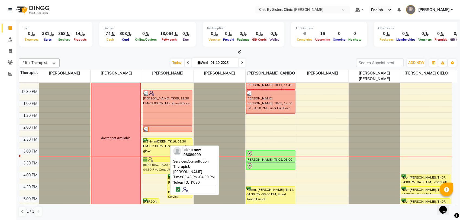
drag, startPoint x: 150, startPoint y: 176, endPoint x: 151, endPoint y: 165, distance: 11.0
click at [151, 165] on div "[PERSON_NAME] [PERSON_NAME], TK10, 05:00 PM-05:45 PM, Consultation [PERSON_NAME…" at bounding box center [168, 173] width 52 height 382
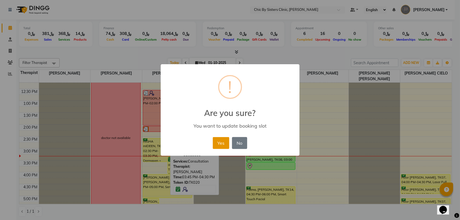
click at [222, 145] on button "Yes" at bounding box center [221, 143] width 17 height 12
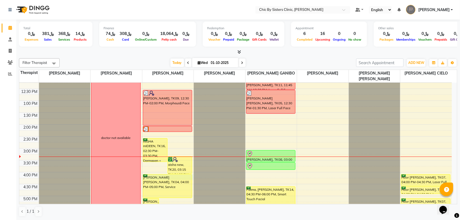
click at [193, 176] on div "8:00 AM 8:30 AM 9:00 AM 9:30 AM 10:00 AM 10:30 AM 11:00 AM 11:30 AM 12:00 PM 12…" at bounding box center [235, 173] width 433 height 382
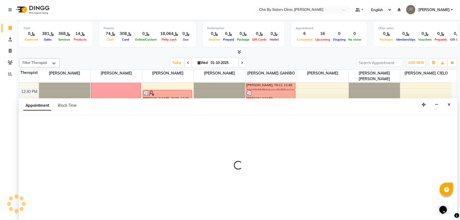
select select "49178"
select select "960"
select select "tentative"
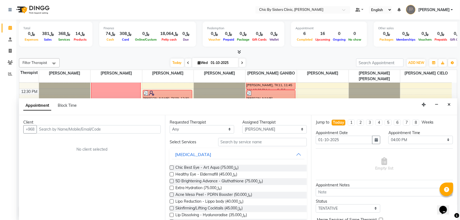
click at [90, 131] on input "text" at bounding box center [99, 129] width 124 height 8
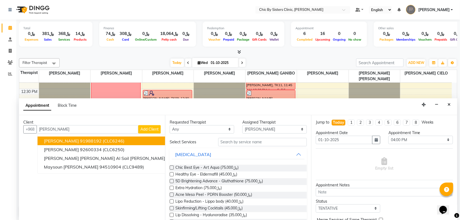
click at [52, 129] on input "[PERSON_NAME]" at bounding box center [88, 129] width 102 height 8
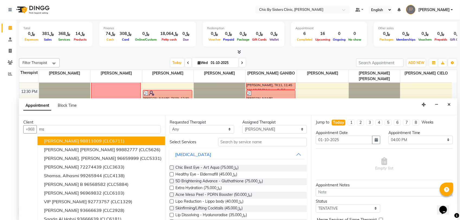
type input "m"
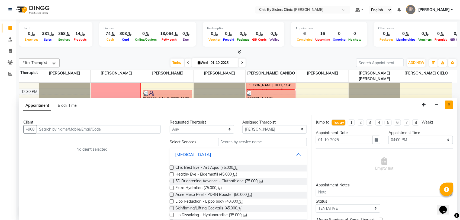
click at [450, 107] on icon "Close" at bounding box center [449, 105] width 3 height 4
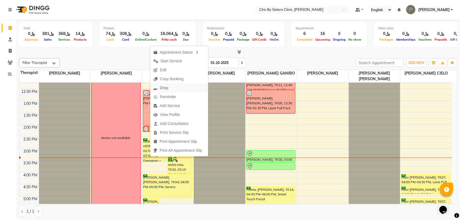
click at [165, 88] on span "Drop" at bounding box center [164, 88] width 8 height 6
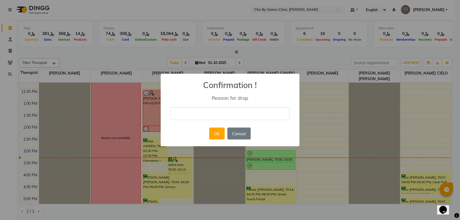
click at [202, 117] on input "text" at bounding box center [230, 113] width 119 height 13
click at [225, 112] on input "No shwo we sent watsaap to rebook" at bounding box center [230, 113] width 119 height 13
click at [186, 116] on input "No shwo we sent WhatsApp to rebook" at bounding box center [230, 113] width 119 height 13
type input "No show we sent WhatsApp to rebook"
drag, startPoint x: 221, startPoint y: 133, endPoint x: 233, endPoint y: 119, distance: 18.2
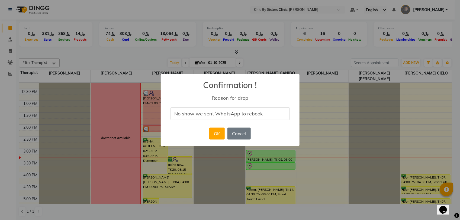
click at [233, 119] on div "× Confirmation ! Reason for drop No show we sent WhatsApp to rebook OK No Cancel" at bounding box center [230, 110] width 139 height 73
click at [234, 113] on input "No show we sent WhatsApp to rebook" at bounding box center [230, 113] width 119 height 13
click at [244, 132] on button "Cancel" at bounding box center [239, 134] width 23 height 12
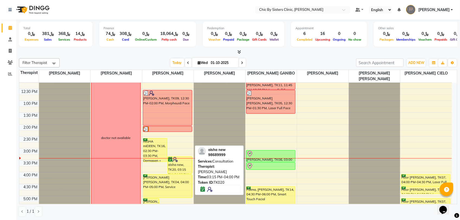
click at [181, 166] on div "aisha new, TK20, 03:15 PM-04:00 PM, Consultation" at bounding box center [180, 165] width 24 height 17
click at [181, 164] on div "aisha new, TK20, 03:15 PM-04:00 PM, Consultation" at bounding box center [180, 165] width 24 height 17
select select "6"
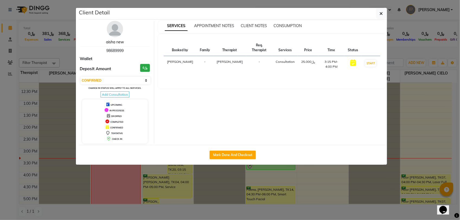
click at [120, 42] on link "aisha new" at bounding box center [115, 42] width 18 height 5
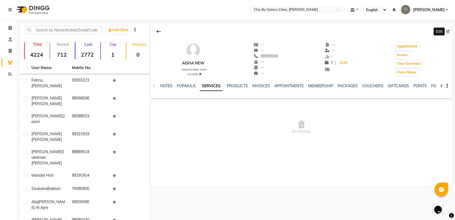
click at [449, 31] on icon at bounding box center [449, 32] width 4 height 4
select select "[DEMOGRAPHIC_DATA]"
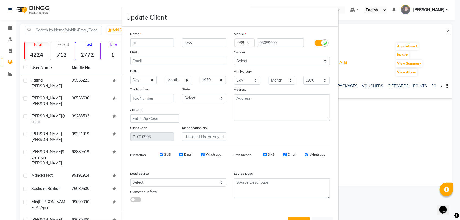
type input "a"
click at [153, 43] on input "text" at bounding box center [153, 43] width 44 height 8
type input "[PERSON_NAME]"
click at [208, 43] on input "new" at bounding box center [204, 43] width 44 height 8
type input "n"
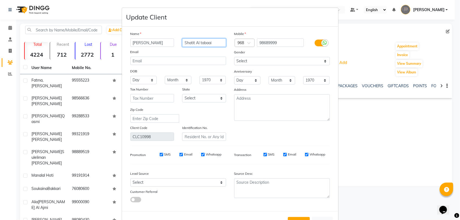
type input "Shatit Al tabaai"
click at [216, 81] on select "1940 1941 1942 1943 1944 1945 1946 1947 1948 1949 1950 1951 1952 1953 1954 1955…" at bounding box center [213, 80] width 27 height 8
select select "1980"
drag, startPoint x: 173, startPoint y: 80, endPoint x: 173, endPoint y: 84, distance: 4.9
click at [173, 80] on select "Month January February March April May June July August September October Novem…" at bounding box center [178, 80] width 27 height 8
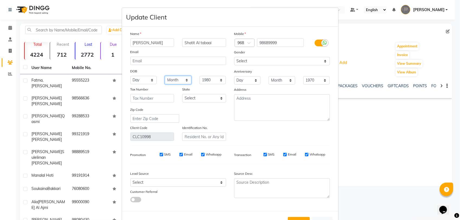
select select "01"
click at [165, 76] on select "Month January February March April May June July August September October Novem…" at bounding box center [178, 80] width 27 height 8
click at [147, 81] on select "Day 01 02 03 04 05 06 07 08 09 10 11 12 13 14 15 16 17 18 19 20 21 22 23 24 25 …" at bounding box center [144, 80] width 27 height 8
select select "02"
click at [131, 76] on select "Day 01 02 03 04 05 06 07 08 09 10 11 12 13 14 15 16 17 18 19 20 21 22 23 24 25 …" at bounding box center [144, 80] width 27 height 8
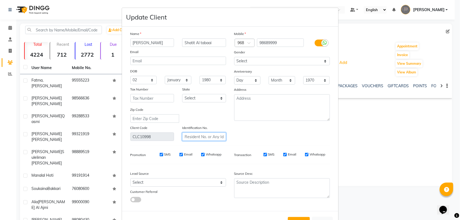
click at [199, 138] on input "text" at bounding box center [204, 137] width 44 height 8
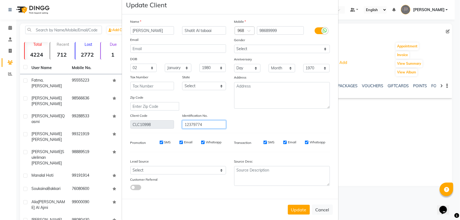
scroll to position [18, 0]
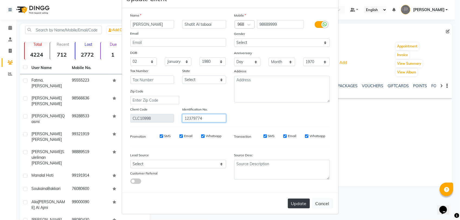
type input "12379774"
click at [293, 202] on button "Update" at bounding box center [299, 204] width 22 height 10
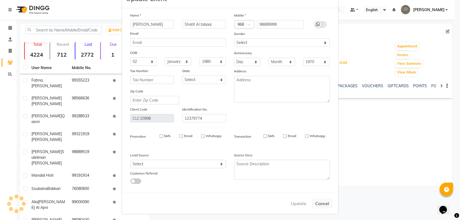
select select
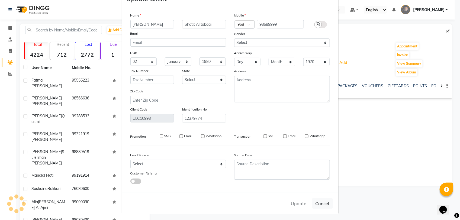
select select
checkbox input "false"
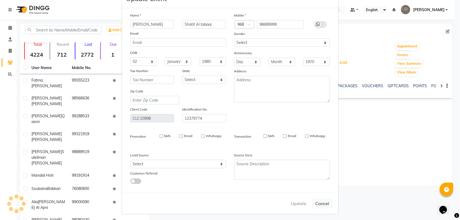
checkbox input "false"
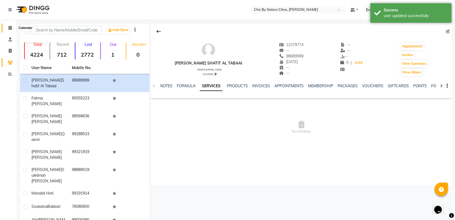
click at [11, 27] on icon at bounding box center [10, 28] width 4 height 4
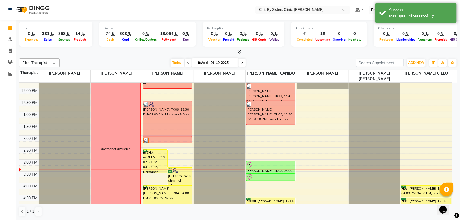
scroll to position [136, 0]
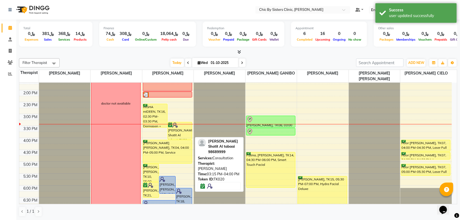
click at [176, 135] on div "[PERSON_NAME] Shatit Al tabaai, TK20, 03:15 PM-04:00 PM, Consultation" at bounding box center [180, 130] width 24 height 17
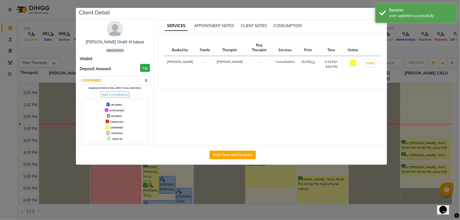
drag, startPoint x: 142, startPoint y: 78, endPoint x: 137, endPoint y: 85, distance: 8.0
click at [142, 79] on select "Select IN SERVICE CONFIRMED TENTATIVE CHECK IN MARK DONE DROPPED UPCOMING" at bounding box center [116, 81] width 70 height 8
select select "8"
click at [81, 77] on select "Select IN SERVICE CONFIRMED TENTATIVE CHECK IN MARK DONE DROPPED UPCOMING" at bounding box center [116, 81] width 70 height 8
click at [385, 17] on div "Success user updated successfully" at bounding box center [416, 13] width 81 height 20
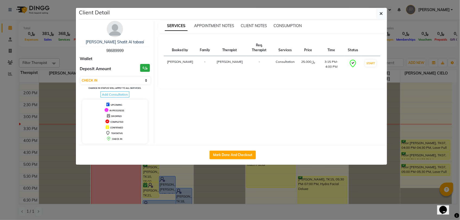
drag, startPoint x: 383, startPoint y: 16, endPoint x: 379, endPoint y: 17, distance: 4.2
click at [383, 15] on button "button" at bounding box center [382, 13] width 10 height 10
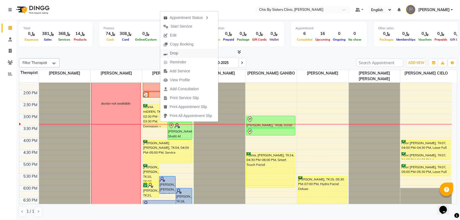
click at [176, 55] on span "Drop" at bounding box center [174, 53] width 8 height 6
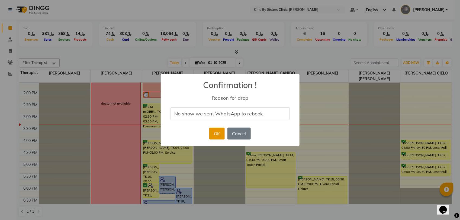
type input "No show we sent WhatsApp to rebook"
click at [212, 135] on button "OK" at bounding box center [216, 134] width 15 height 12
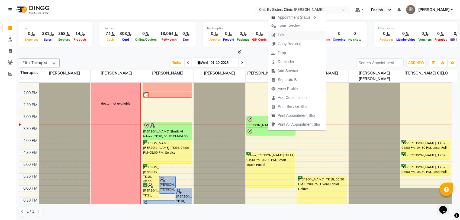
click at [284, 37] on span "Edit" at bounding box center [281, 35] width 7 height 6
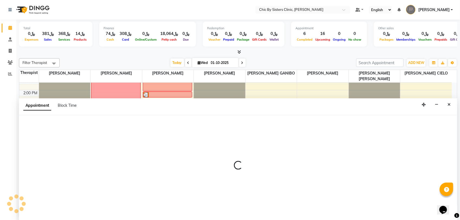
select select "tentative"
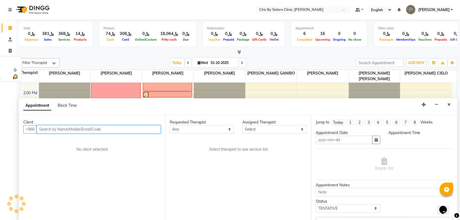
type input "01-10-2025"
select select "check-in"
select select "900"
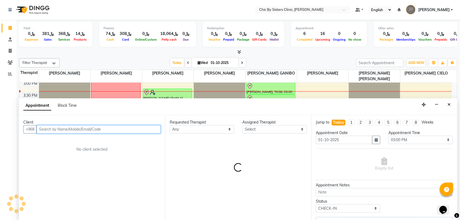
select select "49181"
select select "3125"
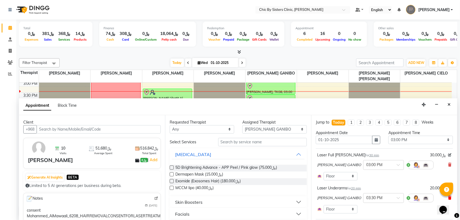
click at [449, 197] on icon at bounding box center [450, 198] width 3 height 4
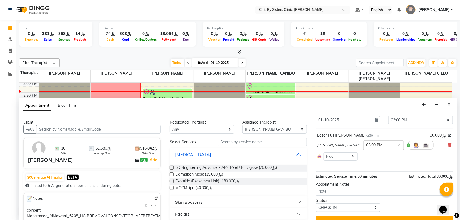
scroll to position [30, 0]
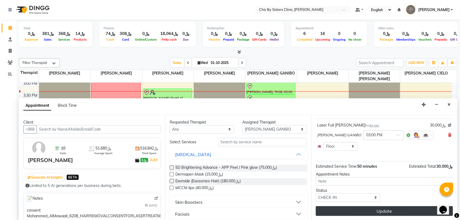
click at [334, 210] on button "Update" at bounding box center [384, 211] width 137 height 10
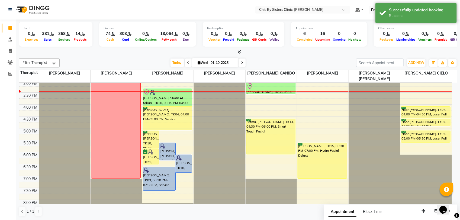
scroll to position [135, 0]
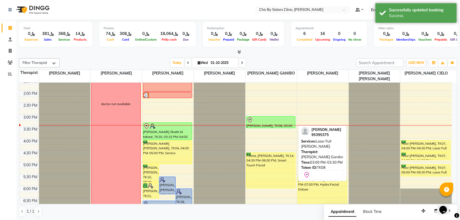
click at [265, 124] on div "[PERSON_NAME], TK08, 03:00 PM-03:30 PM, Laser Full [PERSON_NAME]" at bounding box center [271, 122] width 49 height 11
select select "8"
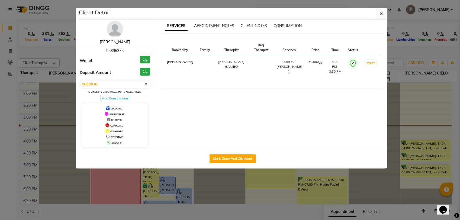
click at [130, 44] on link "[PERSON_NAME]" at bounding box center [115, 42] width 30 height 5
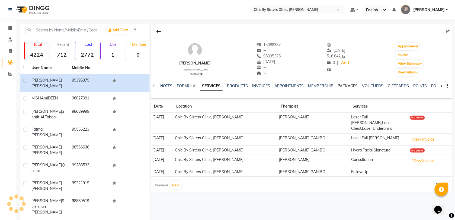
click at [349, 85] on link "PACKAGES" at bounding box center [348, 86] width 20 height 5
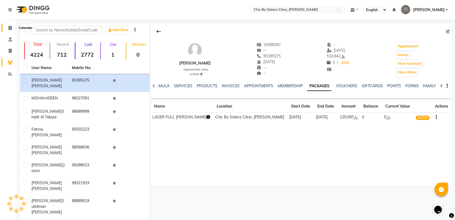
click at [10, 30] on span at bounding box center [9, 28] width 9 height 6
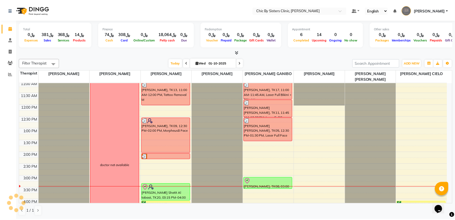
scroll to position [102, 0]
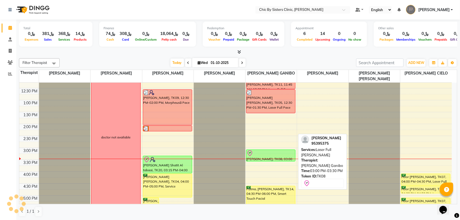
click at [263, 155] on div at bounding box center [271, 153] width 49 height 7
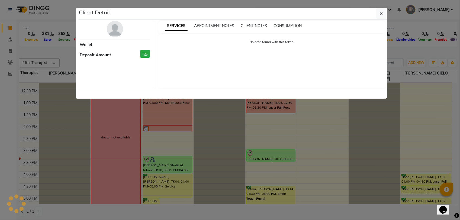
select select "8"
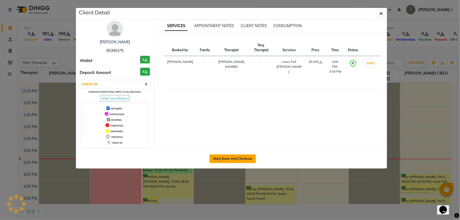
click at [227, 160] on button "Mark Done And Checkout" at bounding box center [233, 159] width 46 height 9
select select "service"
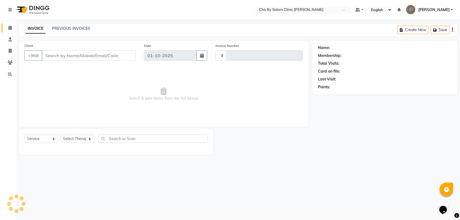
type input "2441"
select select "6348"
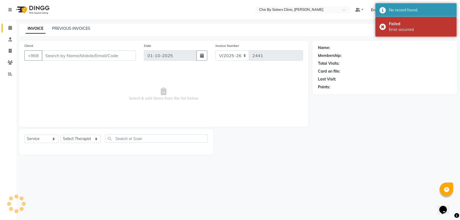
type input "95395375"
select select "49181"
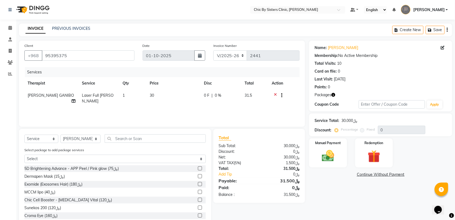
drag, startPoint x: 325, startPoint y: 150, endPoint x: 346, endPoint y: 169, distance: 28.3
click at [325, 150] on img at bounding box center [328, 156] width 20 height 14
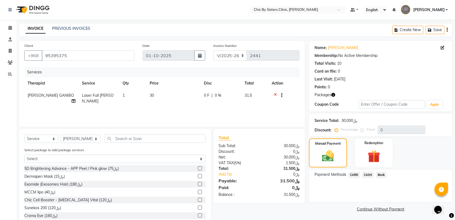
drag, startPoint x: 351, startPoint y: 174, endPoint x: 356, endPoint y: 179, distance: 7.5
click at [351, 174] on span "CARD" at bounding box center [355, 175] width 12 height 6
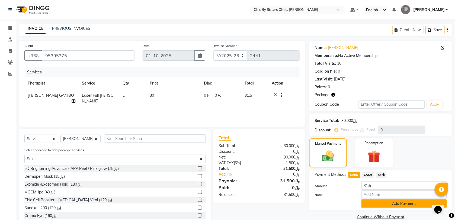
click at [372, 204] on button "Add Payment" at bounding box center [404, 204] width 85 height 8
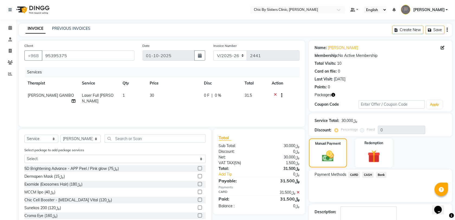
scroll to position [24, 0]
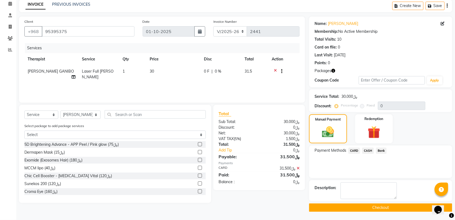
click at [317, 208] on button "Checkout" at bounding box center [380, 208] width 143 height 8
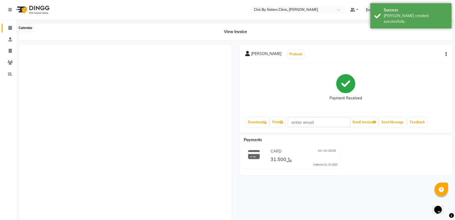
click at [11, 27] on icon at bounding box center [10, 28] width 4 height 4
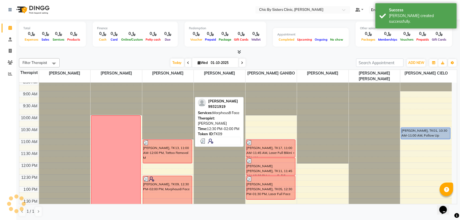
scroll to position [102, 0]
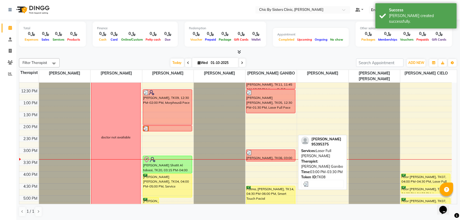
click at [254, 155] on div at bounding box center [271, 152] width 49 height 5
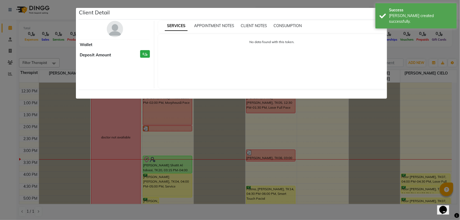
select select "3"
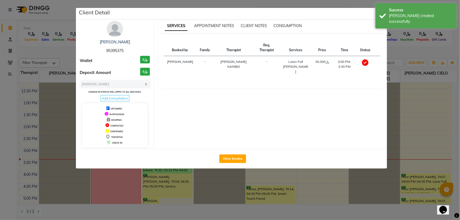
click at [119, 53] on span "95395375" at bounding box center [114, 50] width 17 height 5
copy span "95395375"
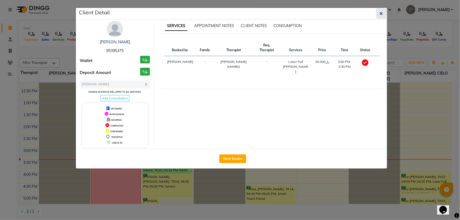
drag, startPoint x: 382, startPoint y: 12, endPoint x: 349, endPoint y: 20, distance: 33.5
click at [382, 12] on icon "button" at bounding box center [381, 13] width 3 height 4
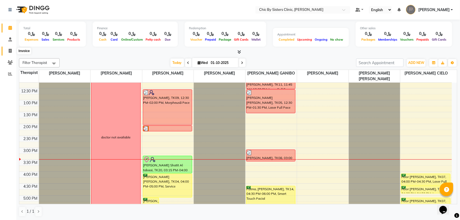
drag, startPoint x: 10, startPoint y: 52, endPoint x: 20, endPoint y: 53, distance: 10.6
click at [10, 52] on icon at bounding box center [10, 51] width 3 height 4
select select "service"
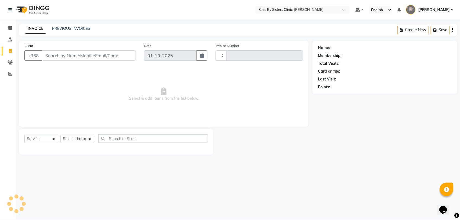
type input "2442"
select select "6348"
click at [69, 32] on div "INVOICE PREVIOUS INVOICES" at bounding box center [58, 29] width 78 height 6
click at [69, 30] on link "PREVIOUS INVOICES" at bounding box center [71, 28] width 38 height 5
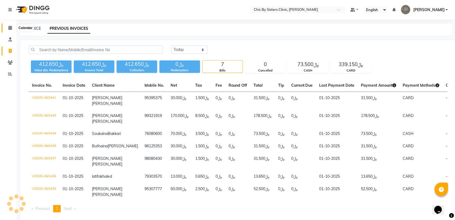
click at [8, 27] on span at bounding box center [9, 28] width 9 height 6
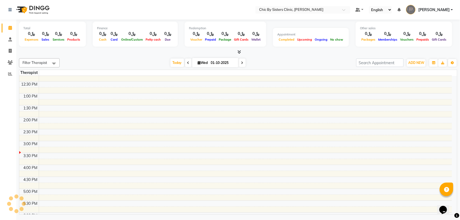
scroll to position [68, 0]
click at [178, 63] on span "Today" at bounding box center [178, 63] width 14 height 8
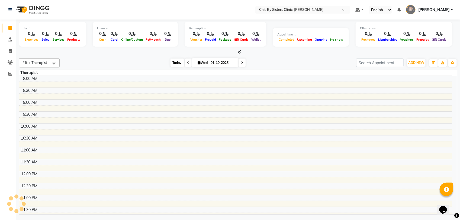
click at [178, 62] on span "Today" at bounding box center [178, 63] width 14 height 8
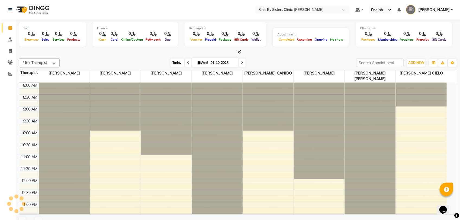
scroll to position [169, 0]
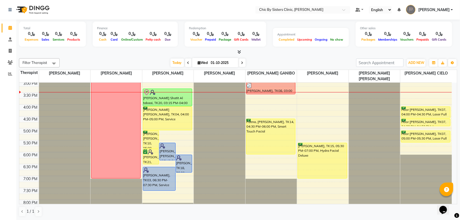
click at [242, 62] on icon at bounding box center [242, 62] width 2 height 3
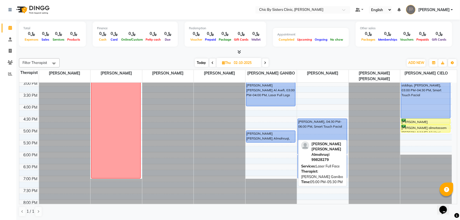
click at [267, 135] on div "[PERSON_NAME] [PERSON_NAME] Almahruqi, 05:00 PM-05:30 PM, Laser Full Face" at bounding box center [271, 136] width 49 height 11
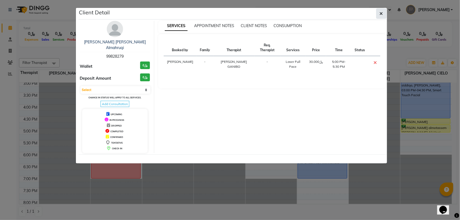
click at [380, 15] on icon "button" at bounding box center [381, 13] width 3 height 4
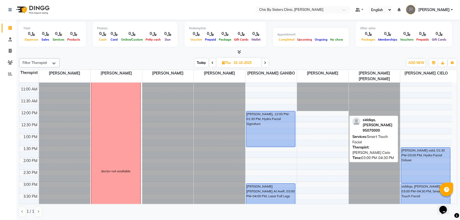
scroll to position [67, 0]
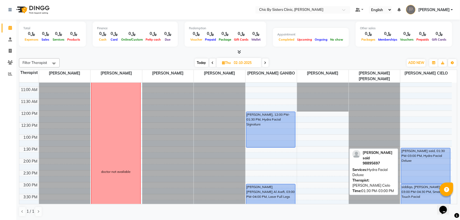
click at [425, 160] on div "[PERSON_NAME] said, 01:30 PM-03:00 PM, Hydra Facial Deluxe" at bounding box center [426, 165] width 49 height 35
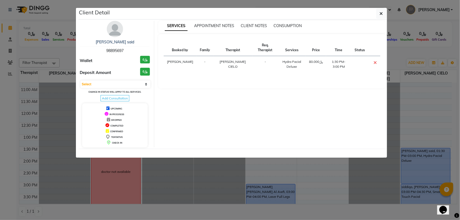
click at [116, 52] on span "98895697" at bounding box center [114, 50] width 17 height 5
copy span "98895697"
click at [382, 14] on icon "button" at bounding box center [381, 13] width 3 height 4
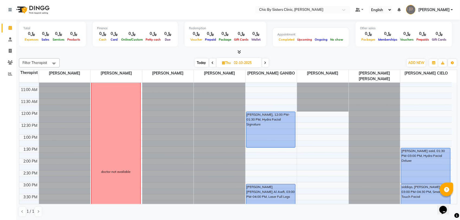
click at [198, 63] on span "Today" at bounding box center [202, 63] width 14 height 8
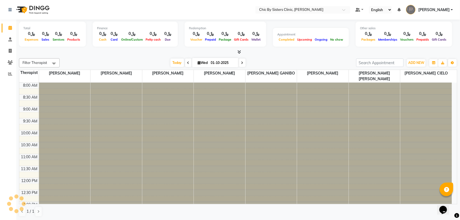
scroll to position [169, 0]
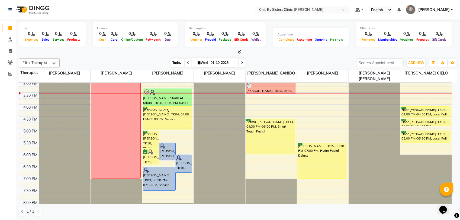
click at [173, 63] on span "Today" at bounding box center [178, 63] width 14 height 8
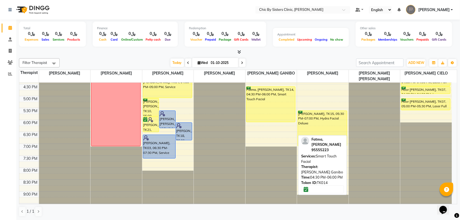
scroll to position [203, 0]
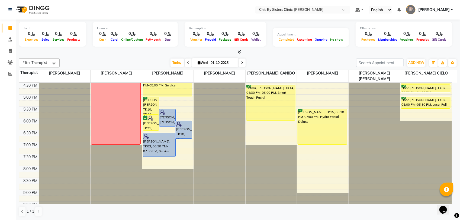
click at [244, 64] on span at bounding box center [242, 63] width 7 height 8
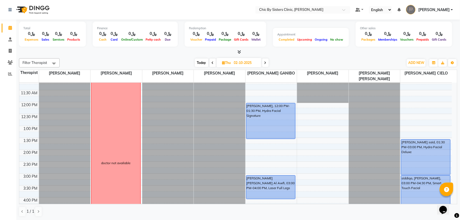
scroll to position [67, 0]
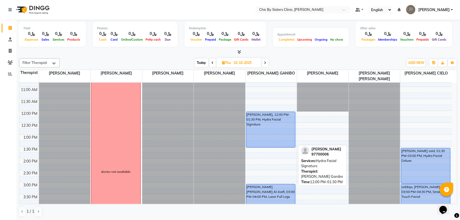
click at [258, 130] on div "[PERSON_NAME], 12:00 PM-01:30 PM, Hydra Facial Signature" at bounding box center [271, 130] width 49 height 36
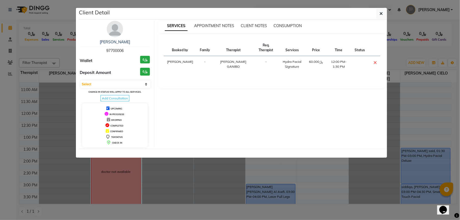
click at [115, 51] on span "97700006" at bounding box center [114, 50] width 17 height 5
copy span "97700006"
click at [380, 14] on icon "button" at bounding box center [381, 13] width 3 height 4
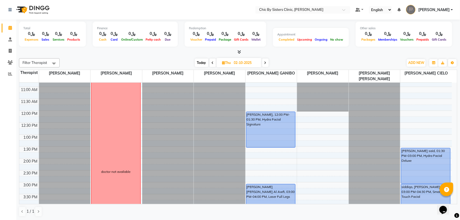
click at [197, 62] on span "Today" at bounding box center [202, 63] width 14 height 8
type input "01-10-2025"
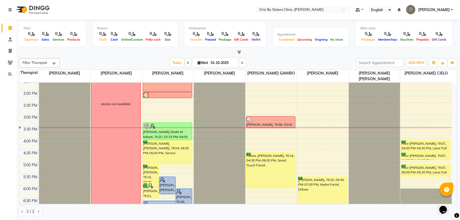
scroll to position [101, 0]
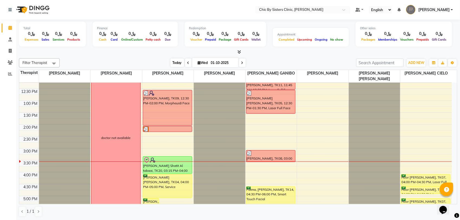
click at [174, 63] on span "Today" at bounding box center [178, 63] width 14 height 8
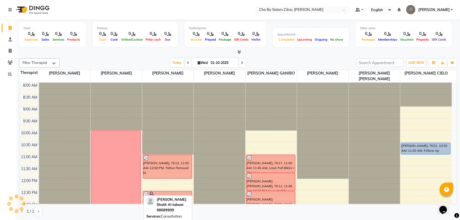
scroll to position [169, 0]
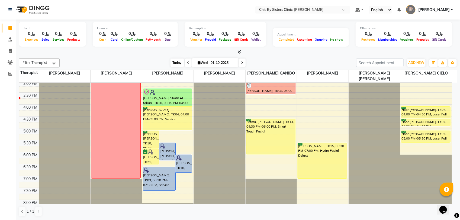
click at [173, 64] on span "Today" at bounding box center [178, 63] width 14 height 8
paste input "96897247777"
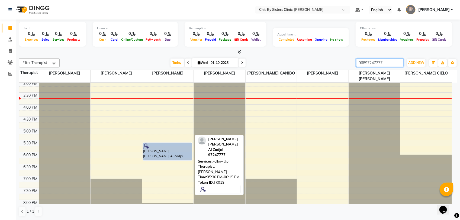
type input "96897247777"
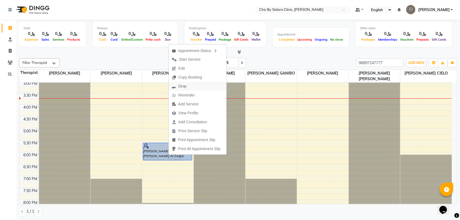
click at [185, 85] on span "Drop" at bounding box center [183, 87] width 8 height 6
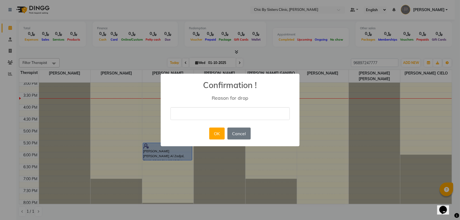
click at [219, 115] on input "text" at bounding box center [230, 113] width 119 height 13
click at [212, 111] on input "96897247777" at bounding box center [230, 113] width 119 height 13
type input "9"
click at [213, 115] on input "cancel tur whatssap she will call another day" at bounding box center [230, 113] width 119 height 13
type input "cancel tur WhatsApp she will call another day"
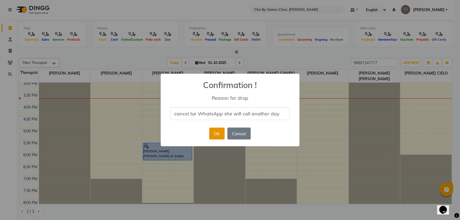
click at [218, 132] on button "OK" at bounding box center [216, 134] width 15 height 12
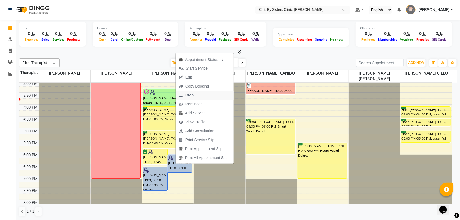
click at [191, 93] on span "Drop" at bounding box center [190, 96] width 8 height 6
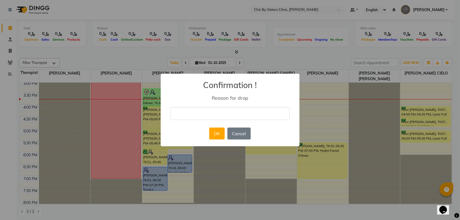
click at [211, 112] on input "text" at bounding box center [230, 113] width 119 height 13
type input "N"
click at [211, 114] on input "Cnacel tur whatssap she will call another day" at bounding box center [230, 113] width 119 height 13
click at [183, 115] on input "Cnacel tur WhatsApp she will call another day" at bounding box center [230, 113] width 119 height 13
type input "Cancel tur WhatsApp she will call another day"
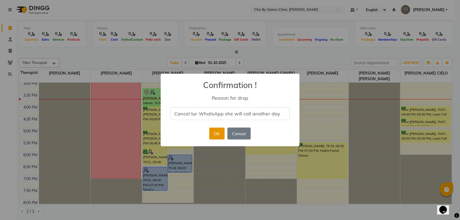
click at [215, 136] on button "OK" at bounding box center [216, 134] width 15 height 12
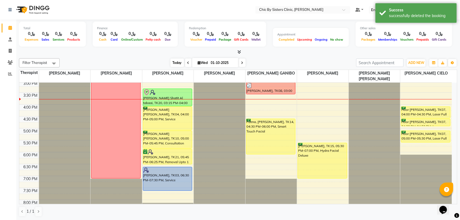
click at [176, 64] on span "Today" at bounding box center [178, 63] width 14 height 8
